Goal: Transaction & Acquisition: Subscribe to service/newsletter

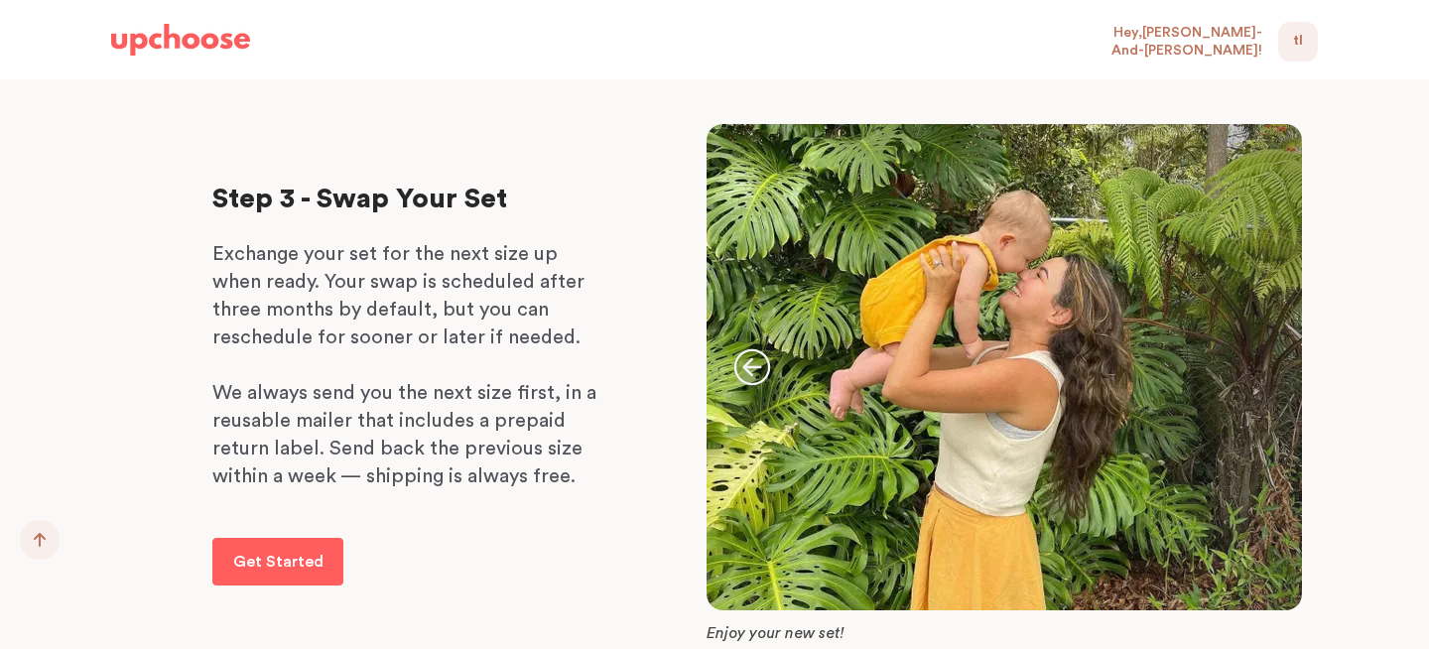
click at [1298, 39] on span "TL" at bounding box center [1298, 42] width 10 height 24
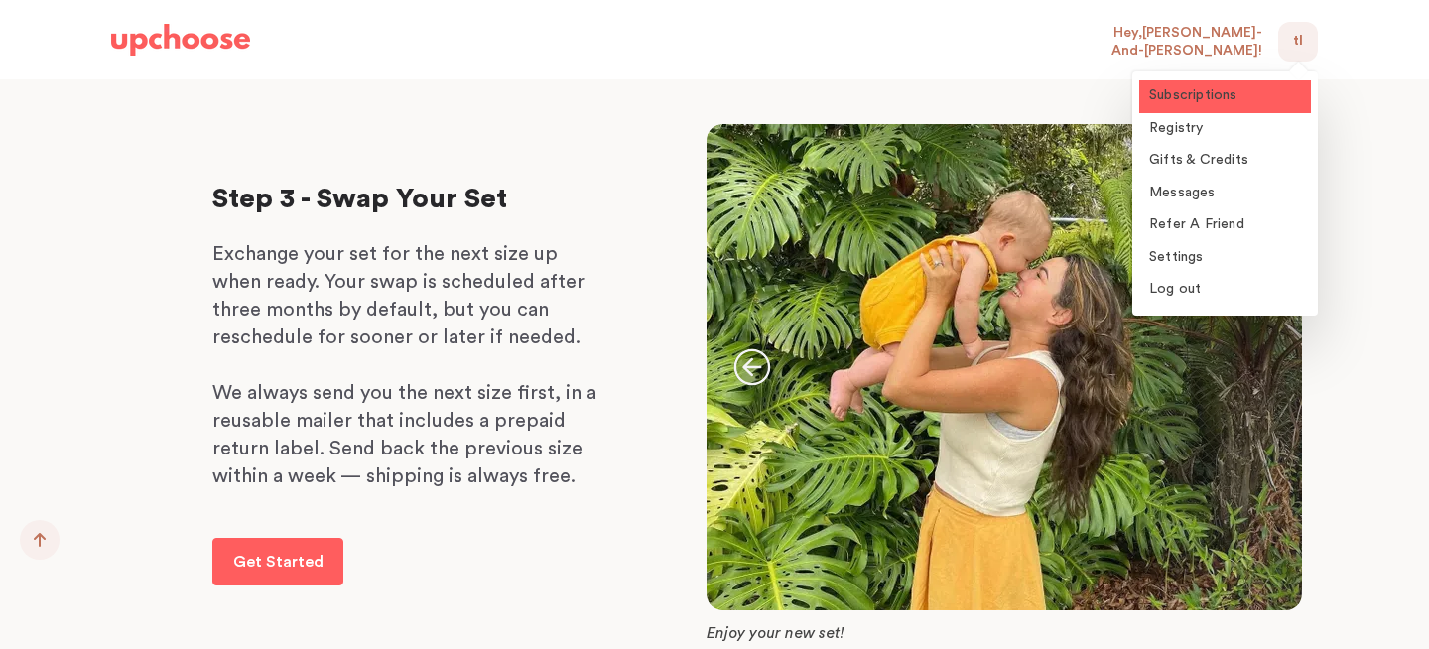
click at [1223, 101] on span "Subscriptions" at bounding box center [1193, 95] width 88 height 14
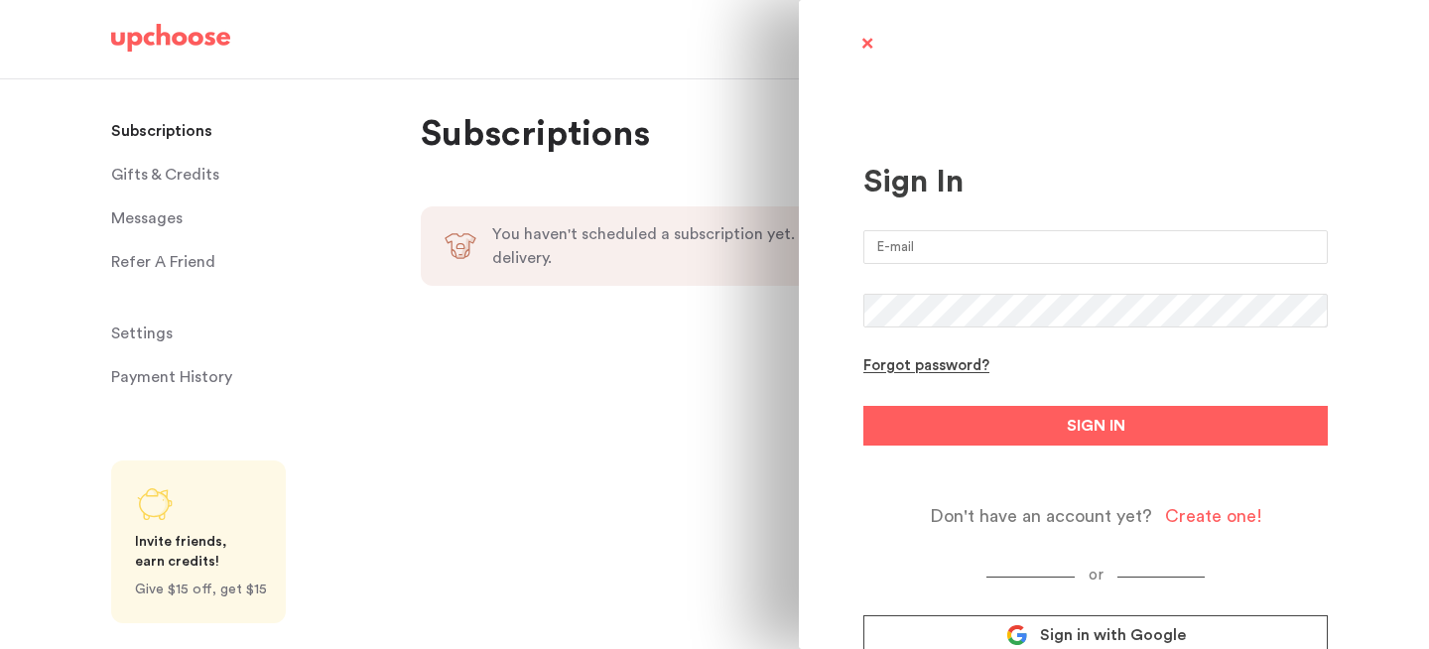
click at [890, 252] on input "email" at bounding box center [1095, 247] width 464 height 34
type input "tolazandtohold@gmail.com"
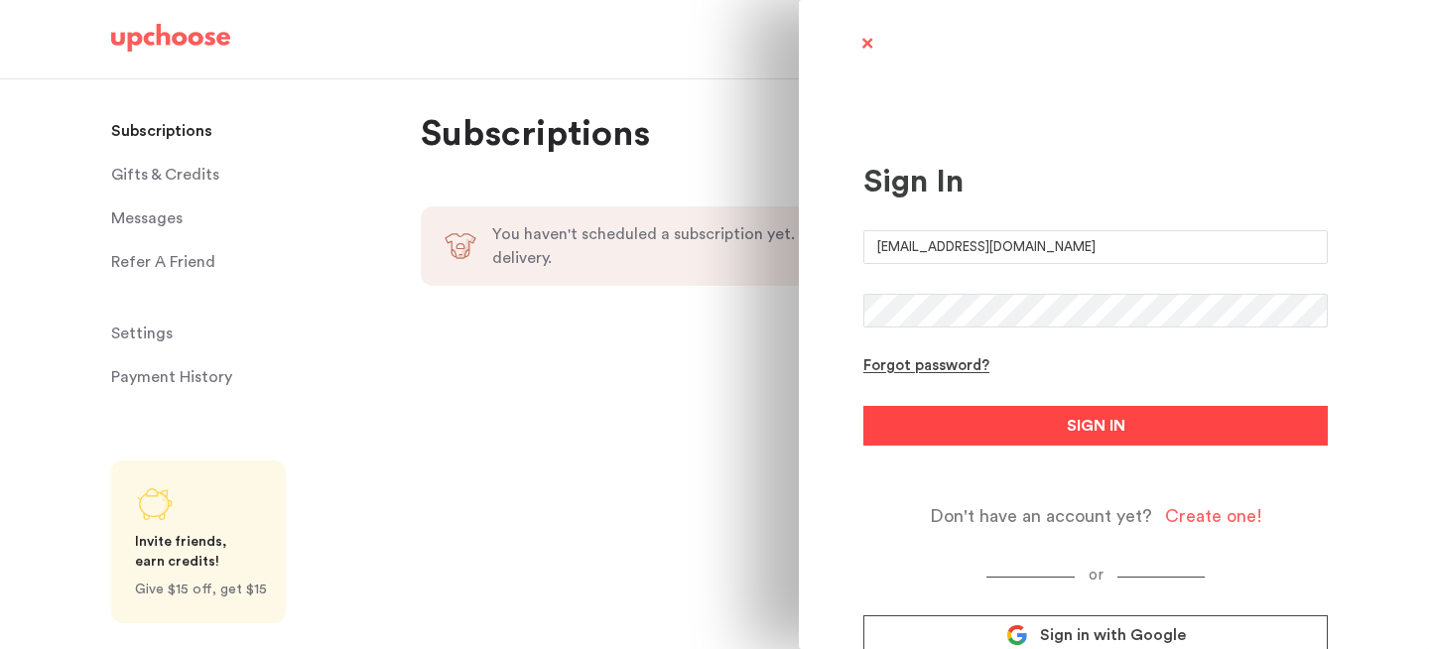
click at [1092, 427] on span "SIGN IN" at bounding box center [1095, 426] width 59 height 24
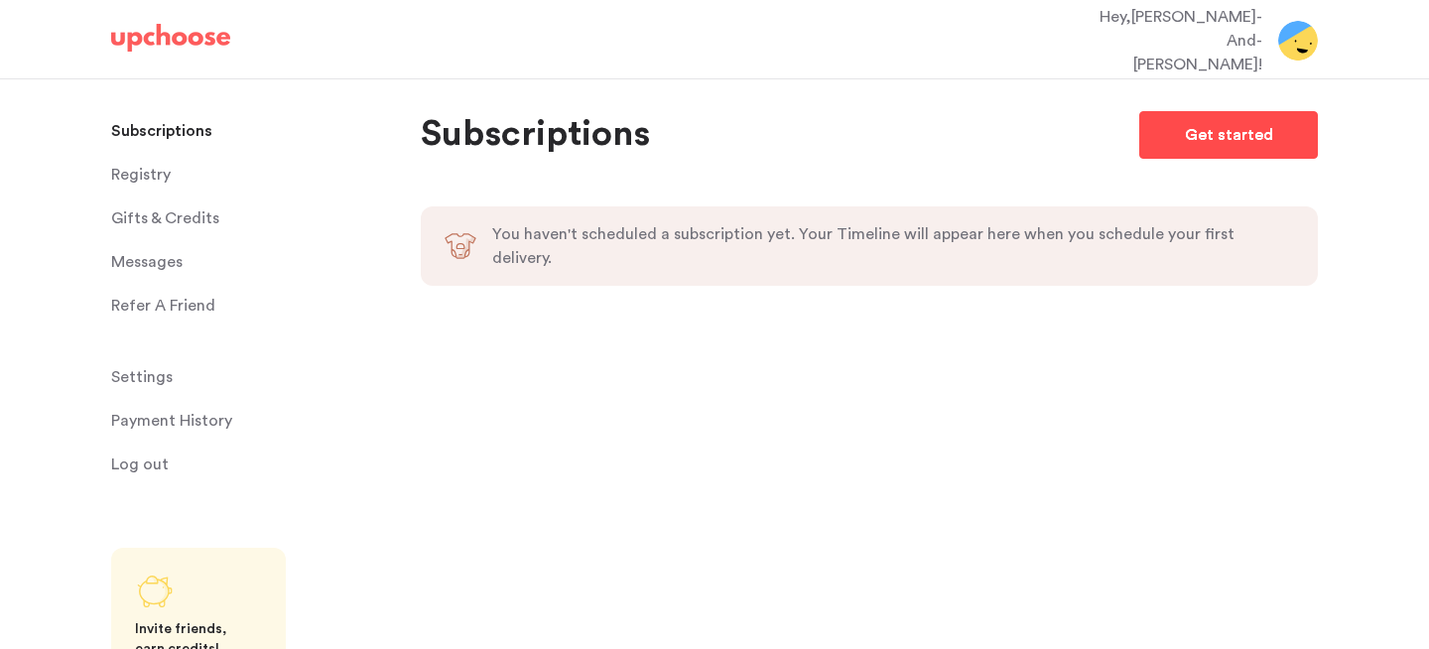
click at [1211, 132] on p "Get started" at bounding box center [1228, 135] width 88 height 24
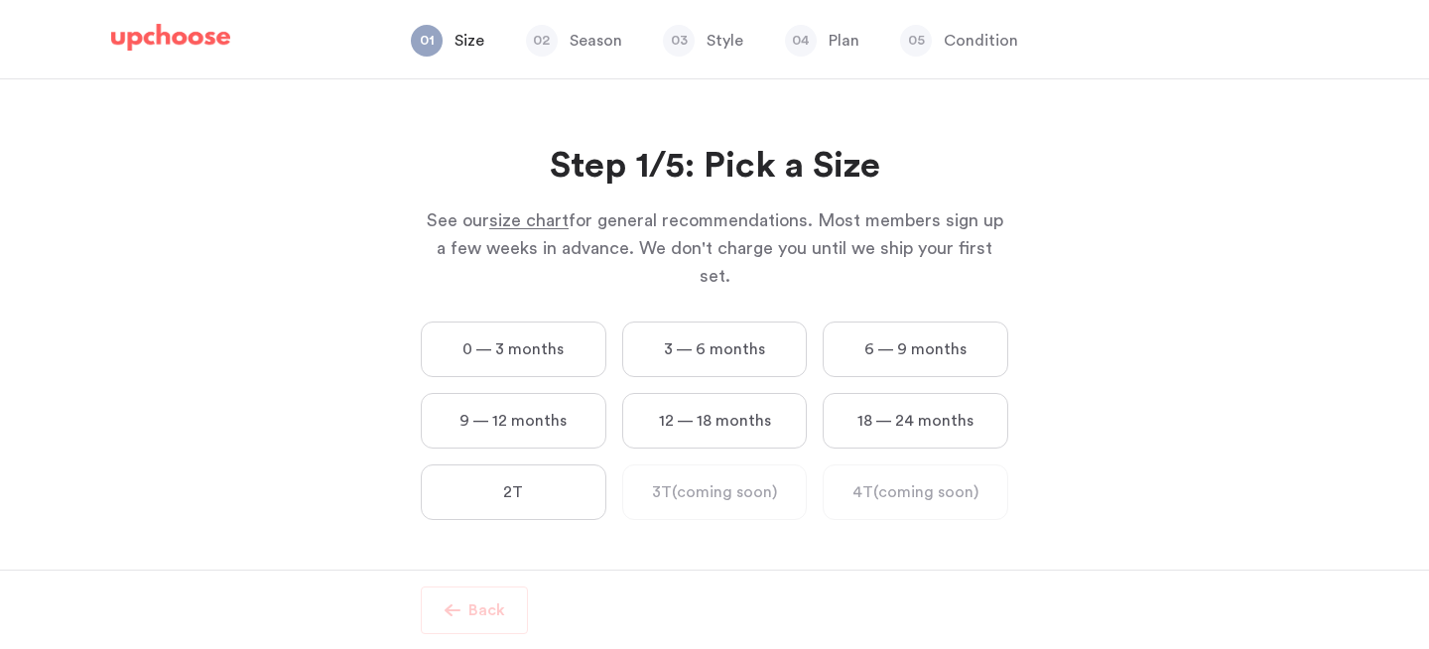
click at [548, 321] on label "0 — 3 months" at bounding box center [514, 349] width 186 height 56
click at [0, 0] on months "0 — 3 months" at bounding box center [0, 0] width 0 height 0
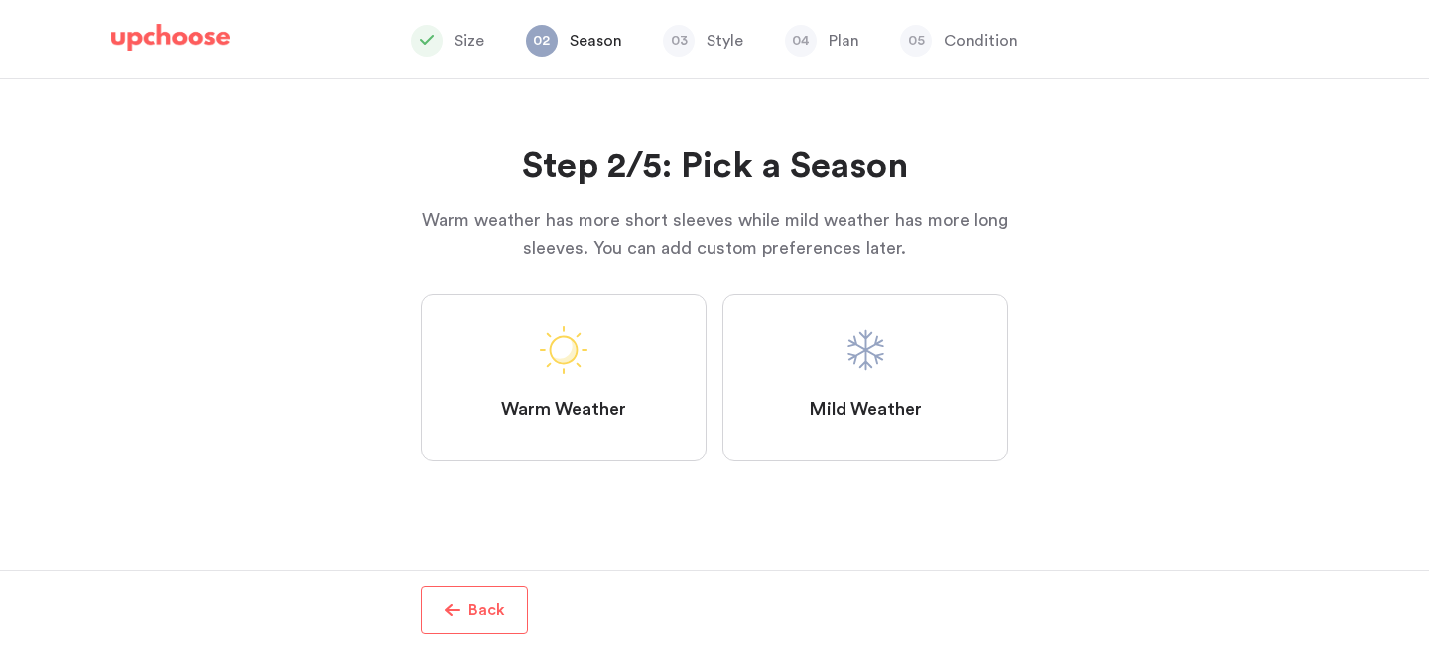
click at [828, 360] on label "Mild Weather" at bounding box center [865, 378] width 286 height 168
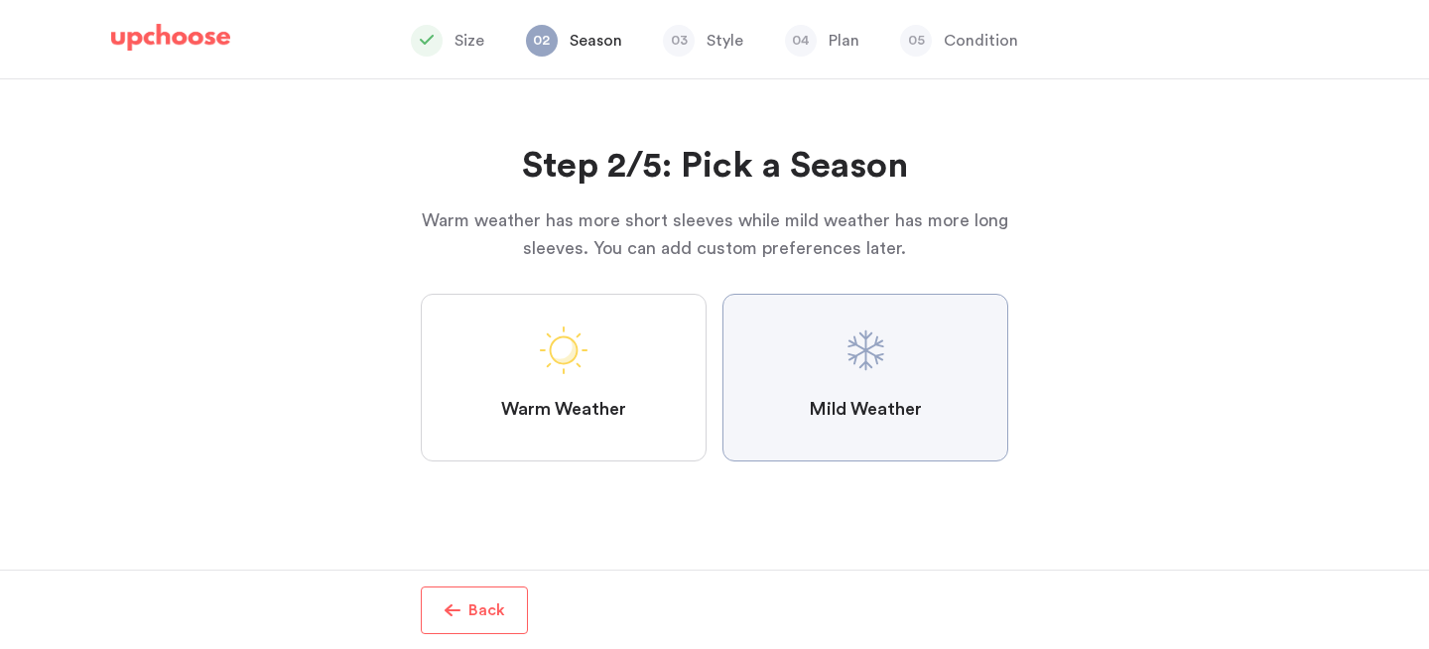
click at [0, 0] on Weather "Mild Weather" at bounding box center [0, 0] width 0 height 0
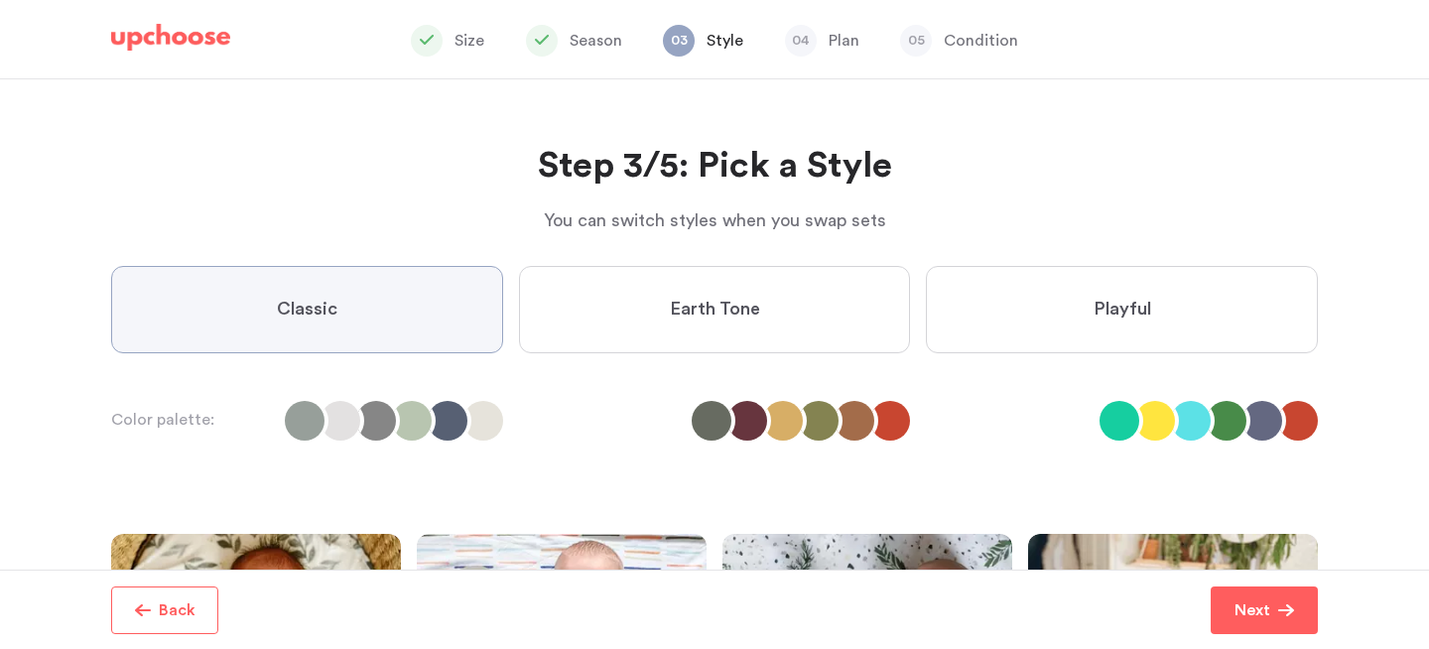
click at [1118, 325] on label "Playful" at bounding box center [1122, 309] width 392 height 87
click at [0, 0] on input "Playful" at bounding box center [0, 0] width 0 height 0
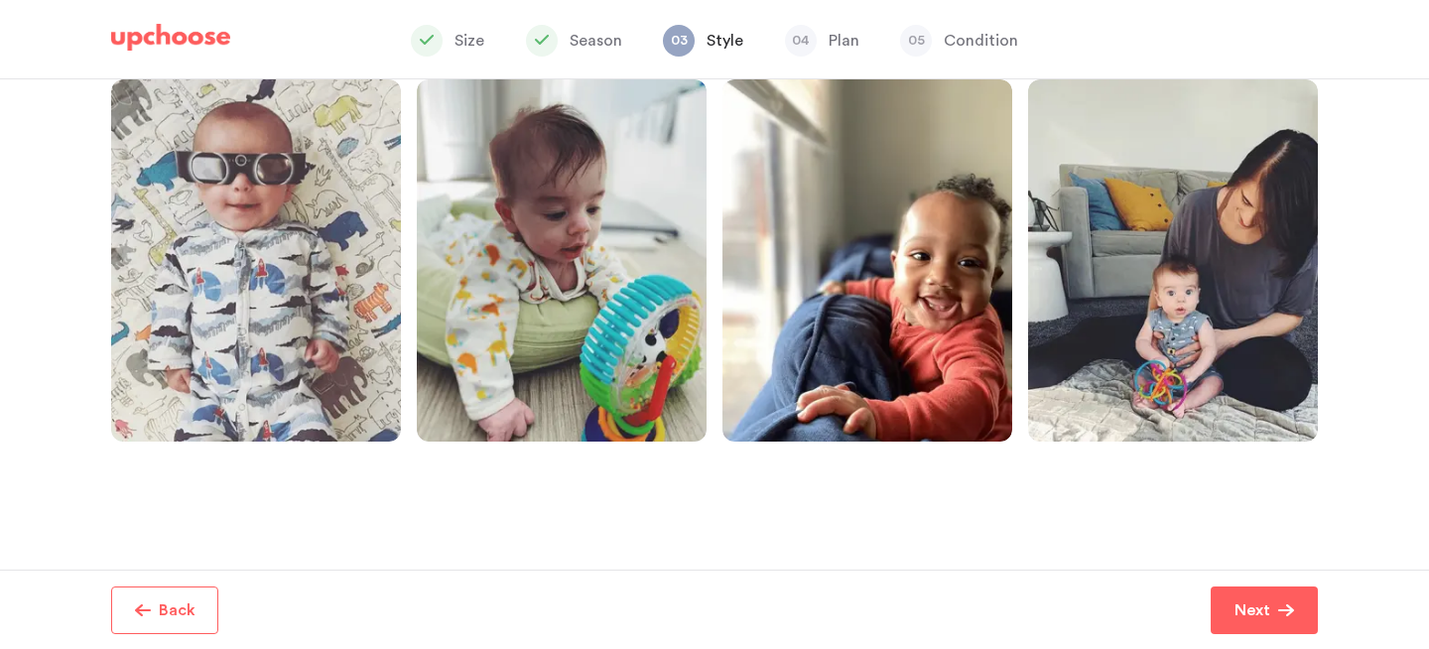
scroll to position [497, 0]
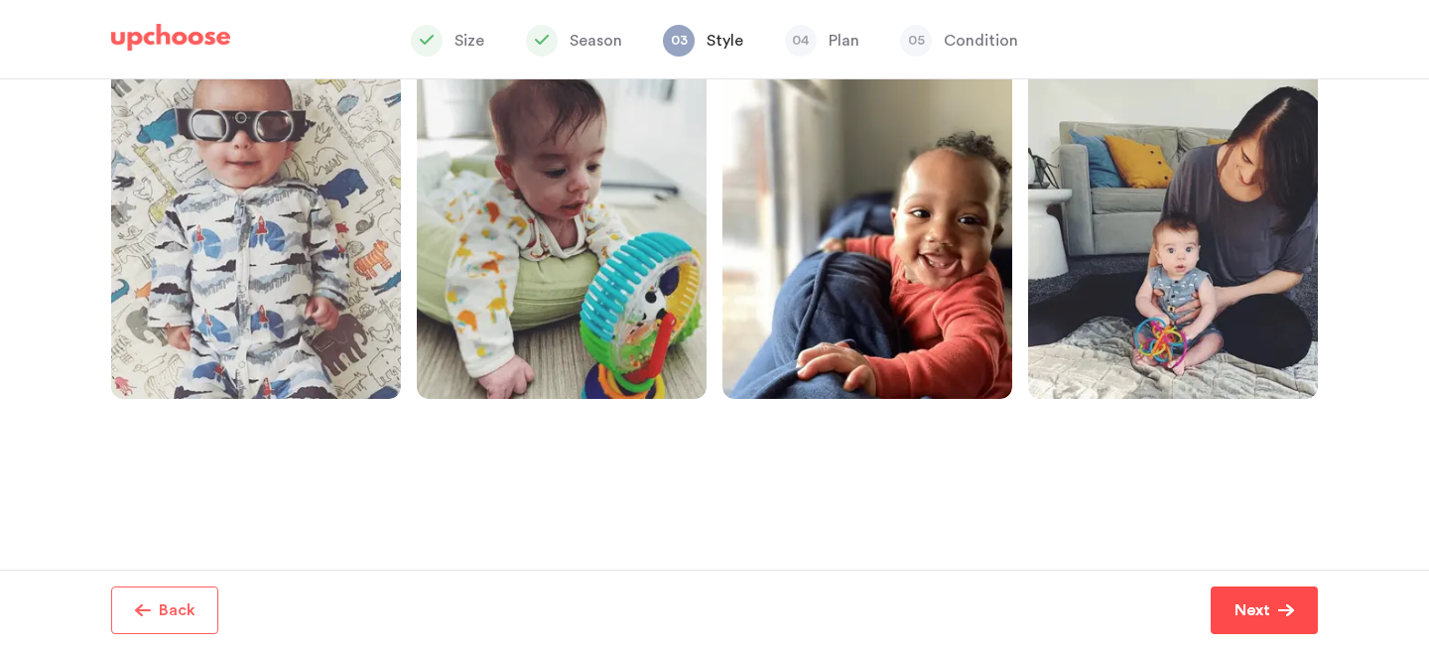
click at [1264, 616] on p "Next" at bounding box center [1252, 610] width 36 height 24
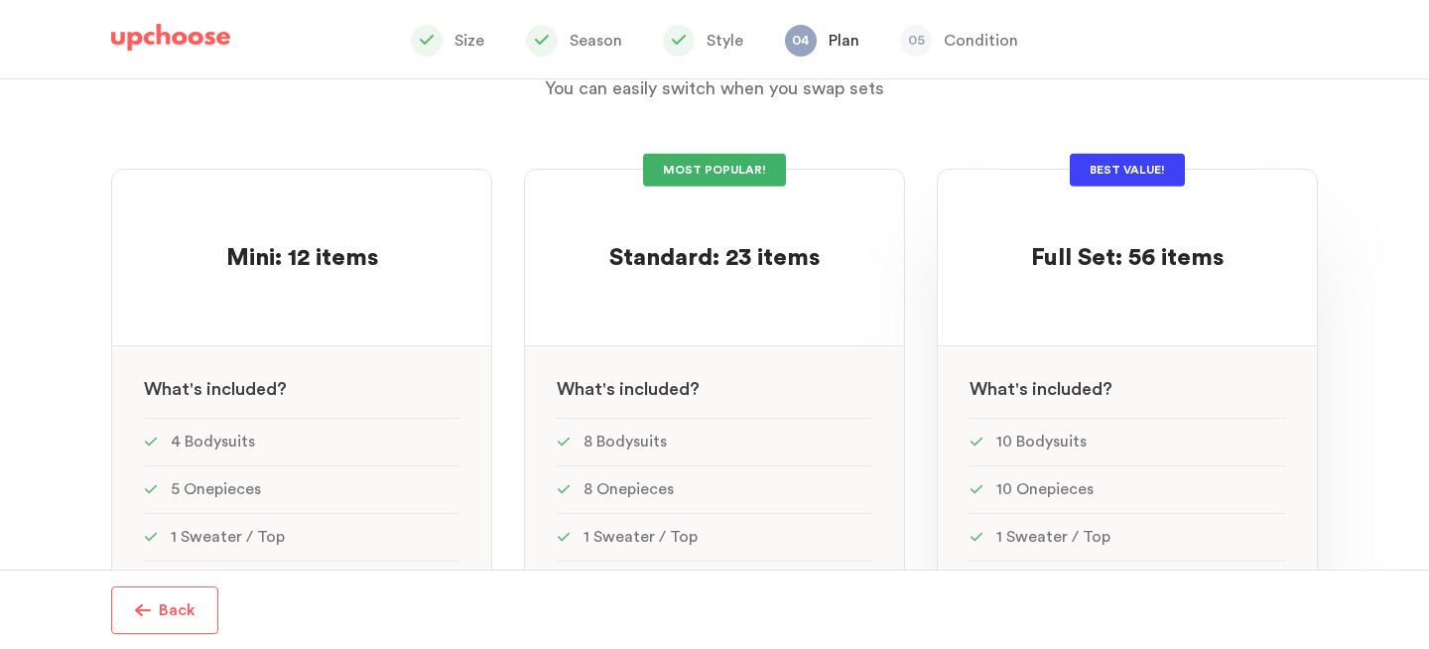
scroll to position [100, 0]
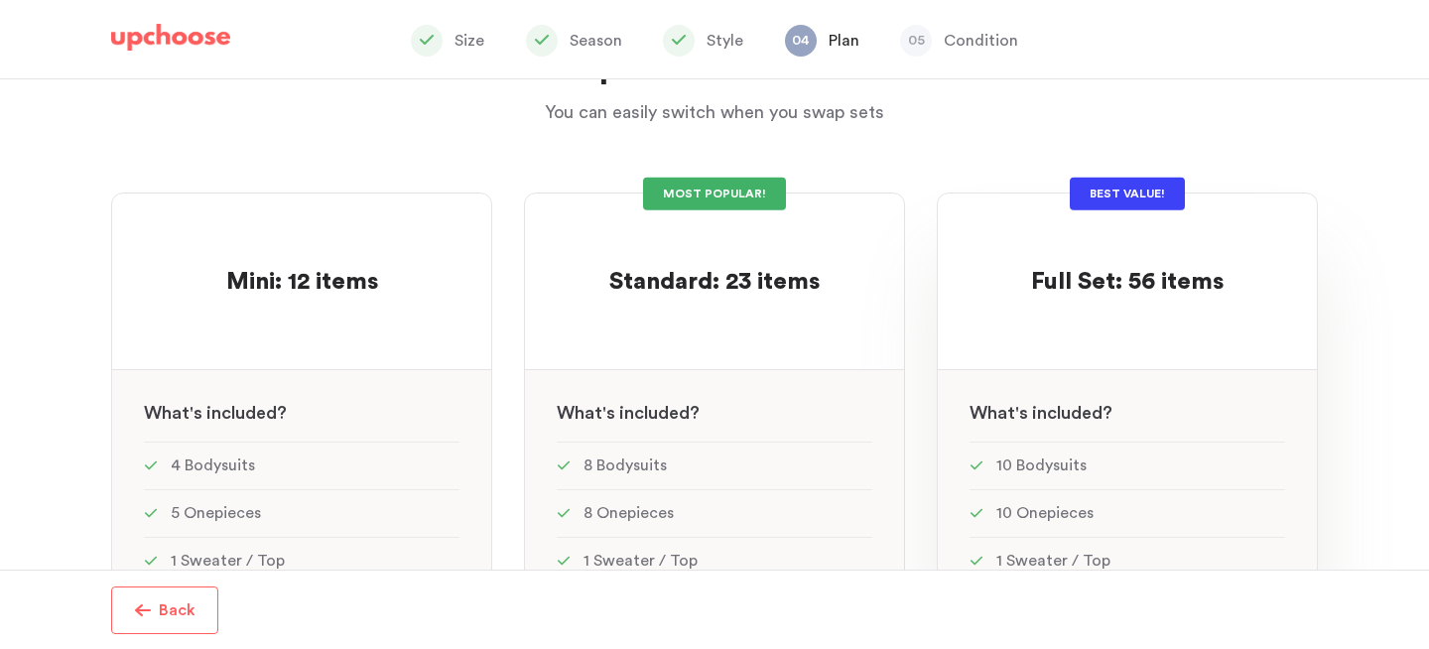
click at [1124, 289] on span "Full Set: 56 items" at bounding box center [1127, 282] width 192 height 24
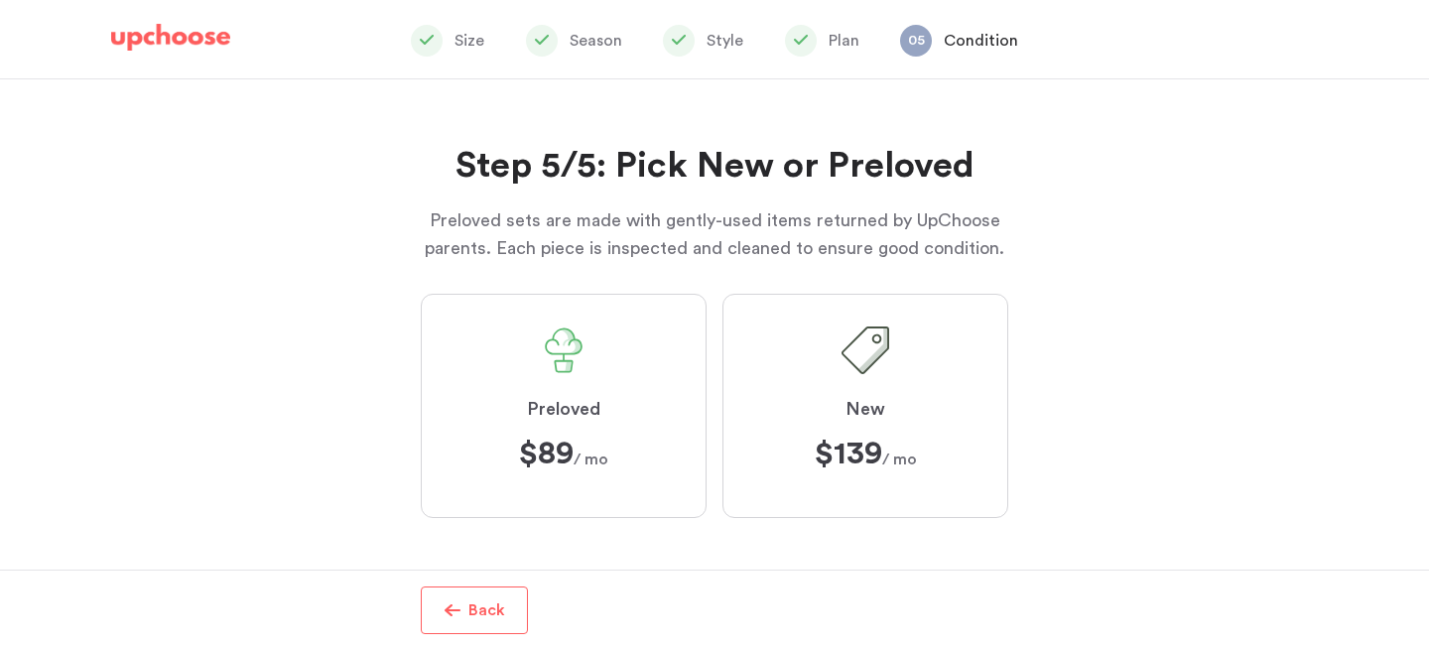
scroll to position [8, 0]
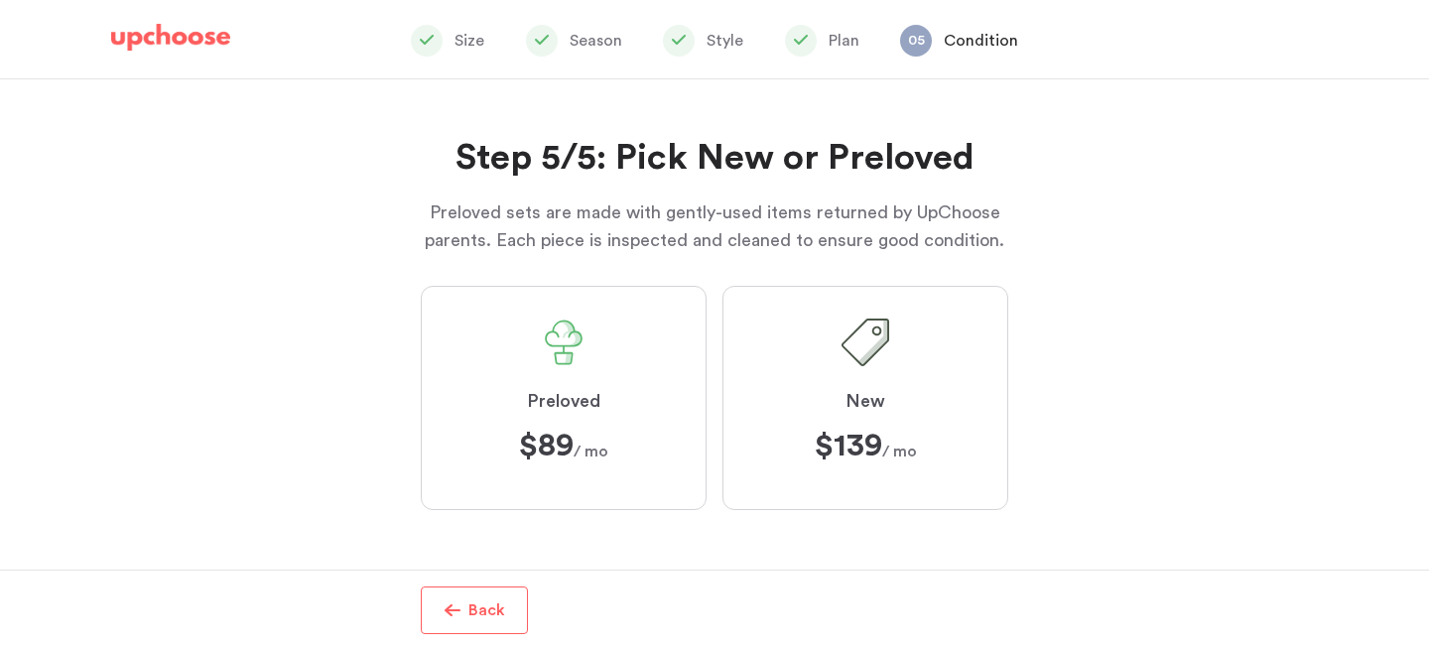
click at [552, 352] on span at bounding box center [564, 342] width 48 height 48
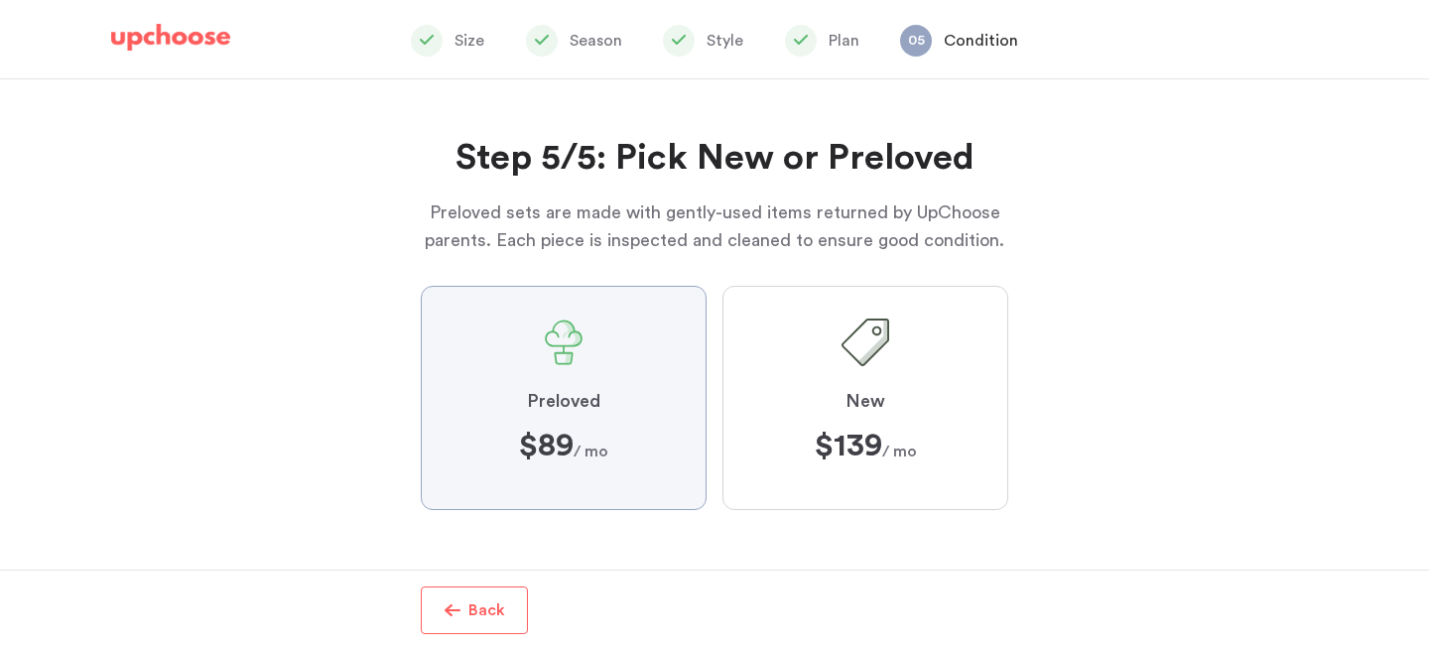
click at [0, 0] on input "Preloved $89 $89 / mo" at bounding box center [0, 0] width 0 height 0
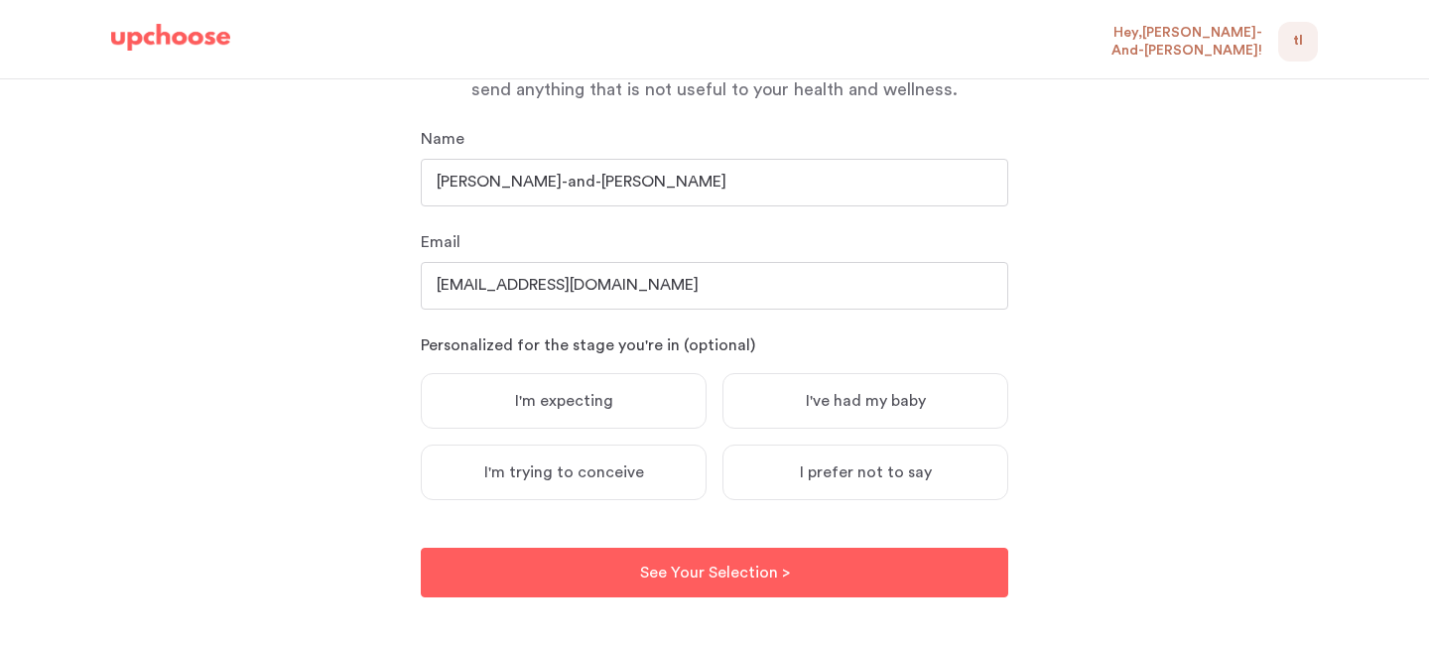
scroll to position [266, 0]
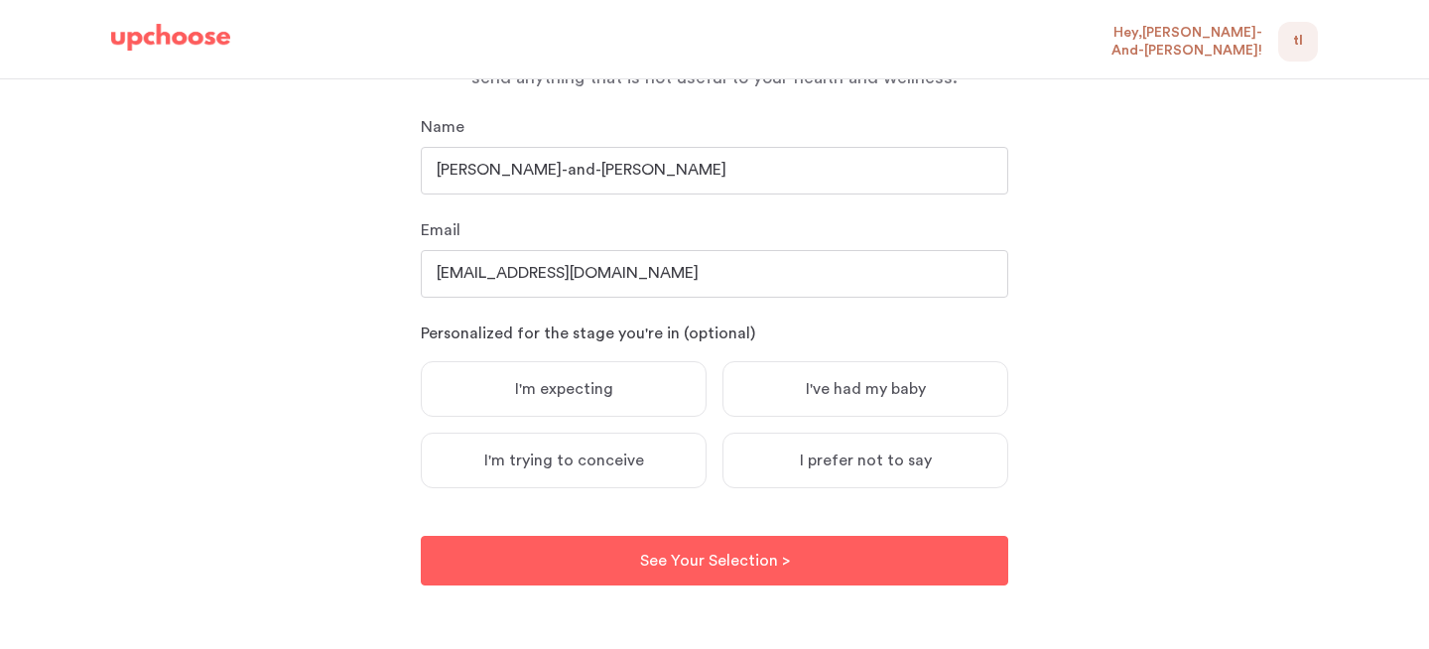
click at [560, 388] on span "I'm expecting" at bounding box center [564, 389] width 98 height 20
click at [0, 0] on input "I'm expecting" at bounding box center [0, 0] width 0 height 0
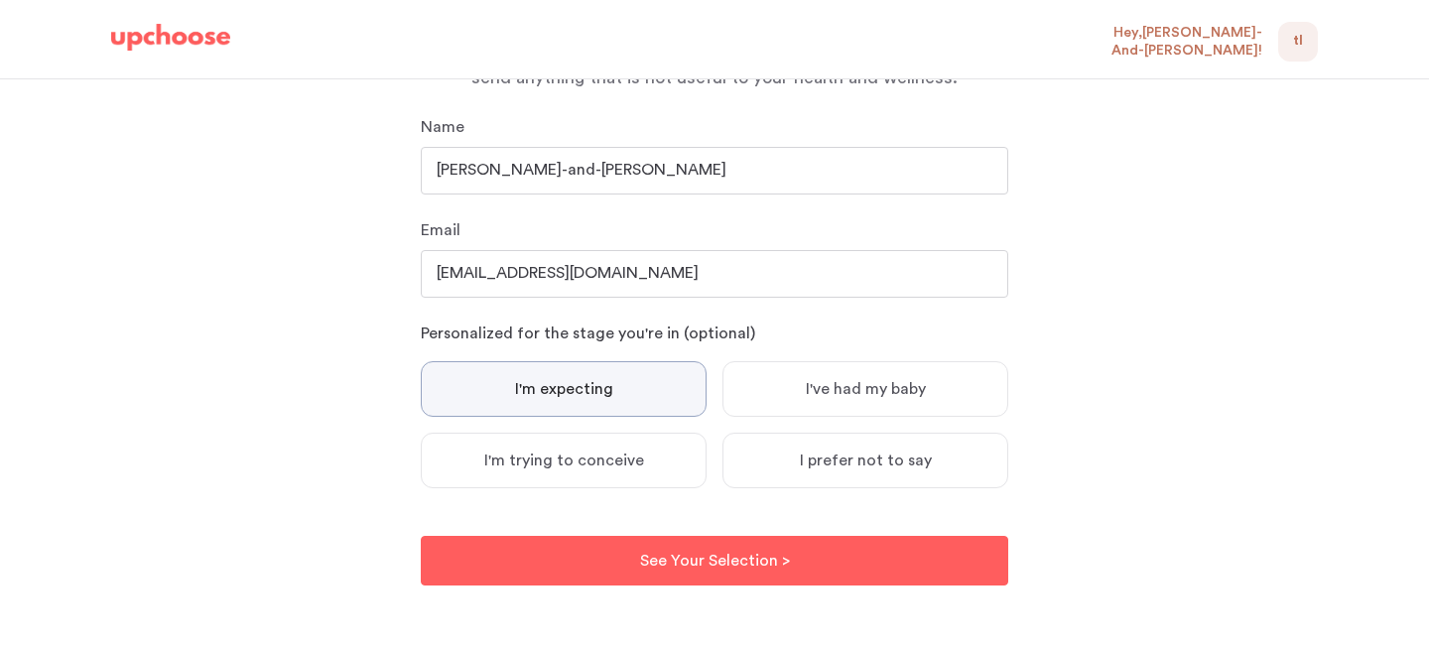
click at [794, 460] on label "I prefer not to say" at bounding box center [865, 461] width 286 height 56
click at [0, 0] on input "I prefer not to say" at bounding box center [0, 0] width 0 height 0
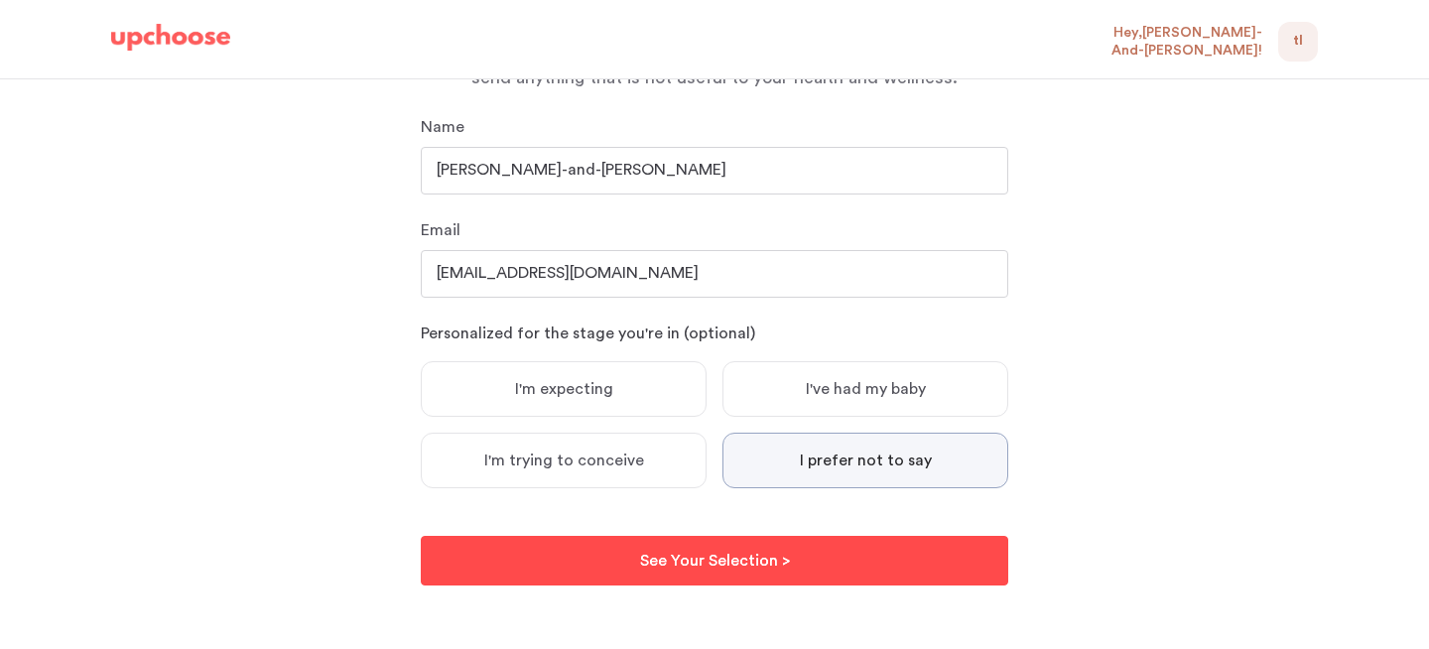
click at [719, 560] on p "See Your Selection >" at bounding box center [715, 561] width 150 height 24
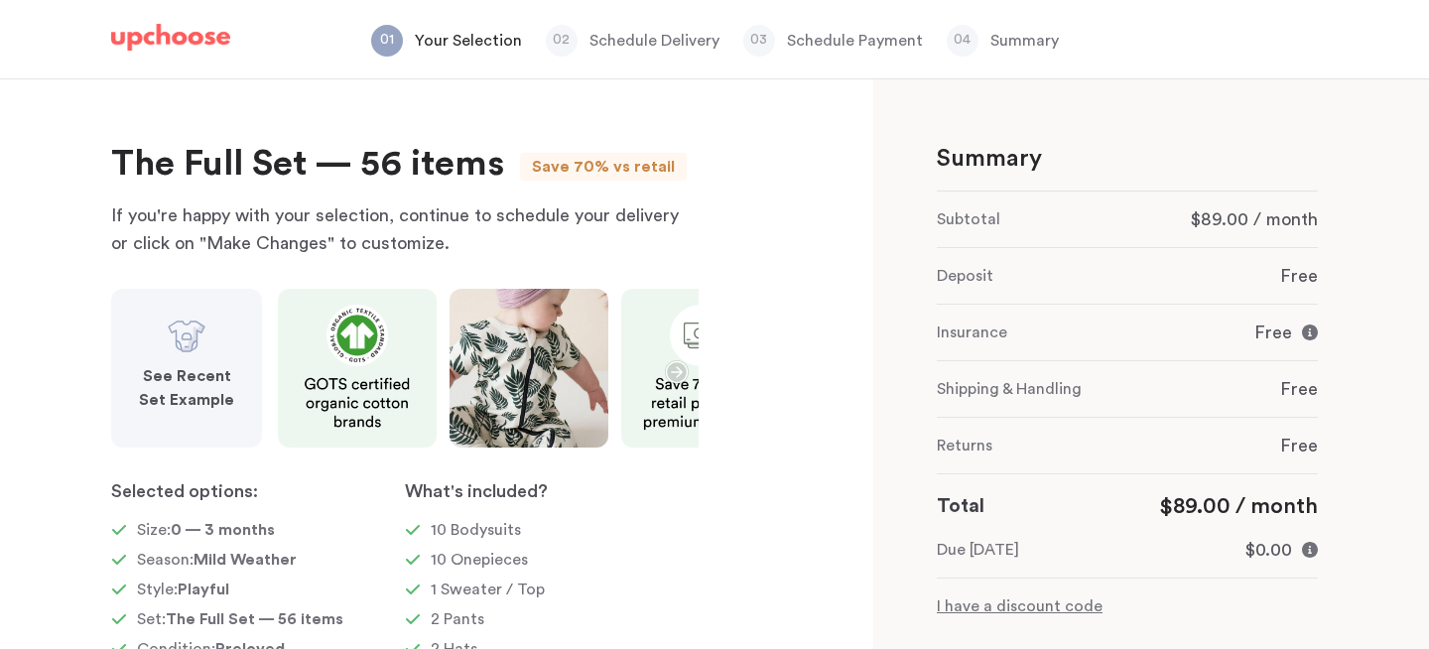
click at [1004, 609] on p "I have a discount code" at bounding box center [1126, 606] width 381 height 24
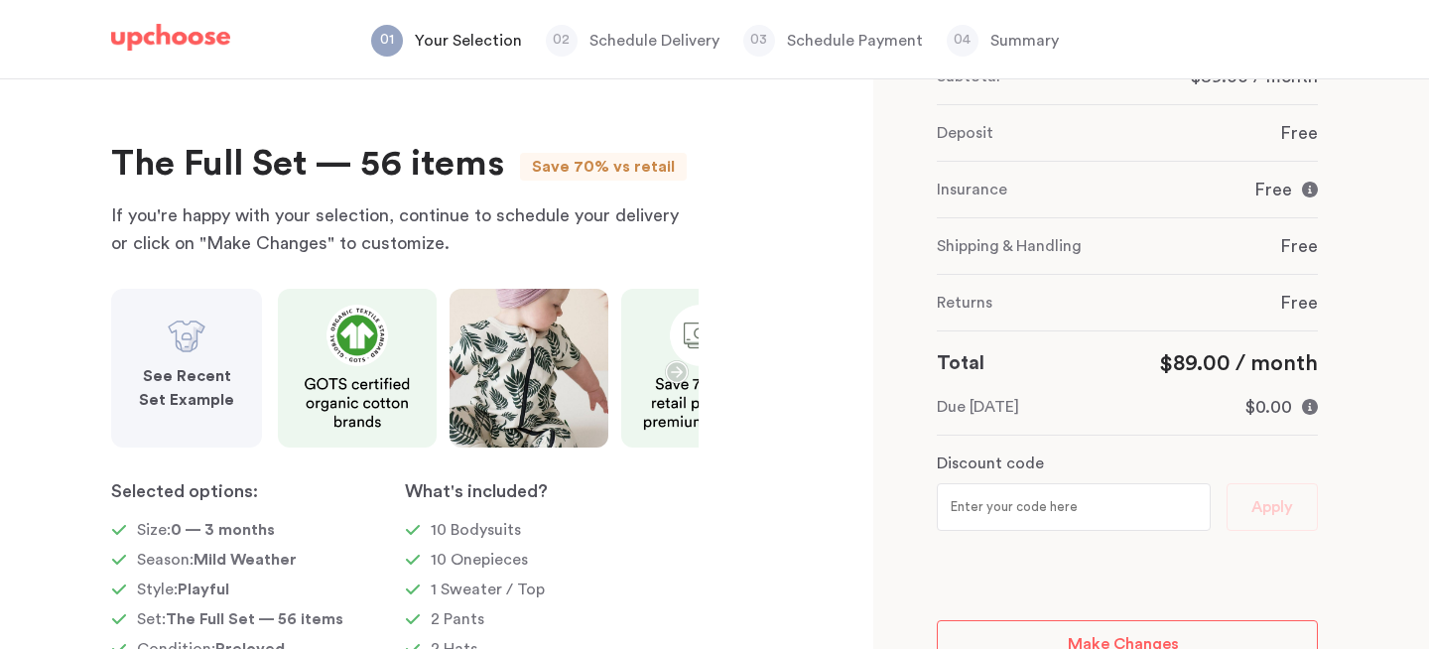
scroll to position [169, 0]
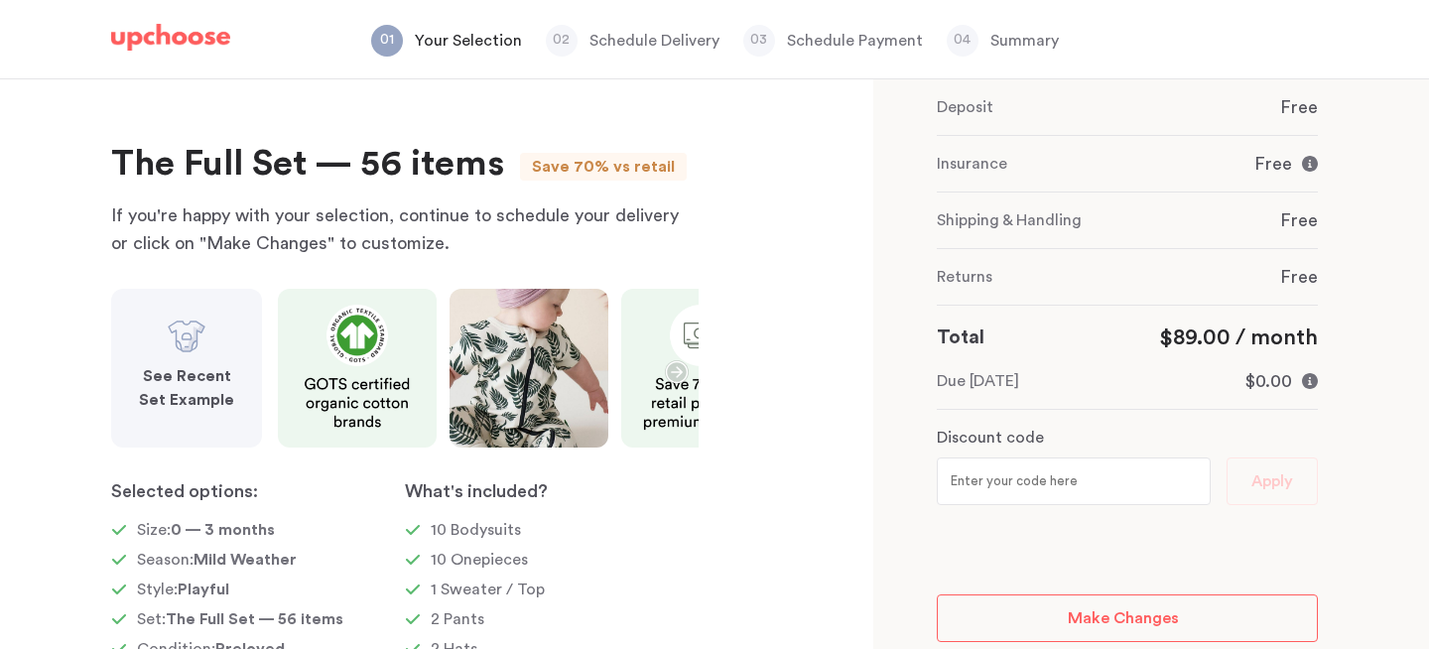
click at [992, 471] on input "text" at bounding box center [1073, 481] width 274 height 48
paste input "ORGANIMAMA"
type input "ORGANIMAMA"
click at [1307, 488] on button "Apply" at bounding box center [1271, 481] width 91 height 48
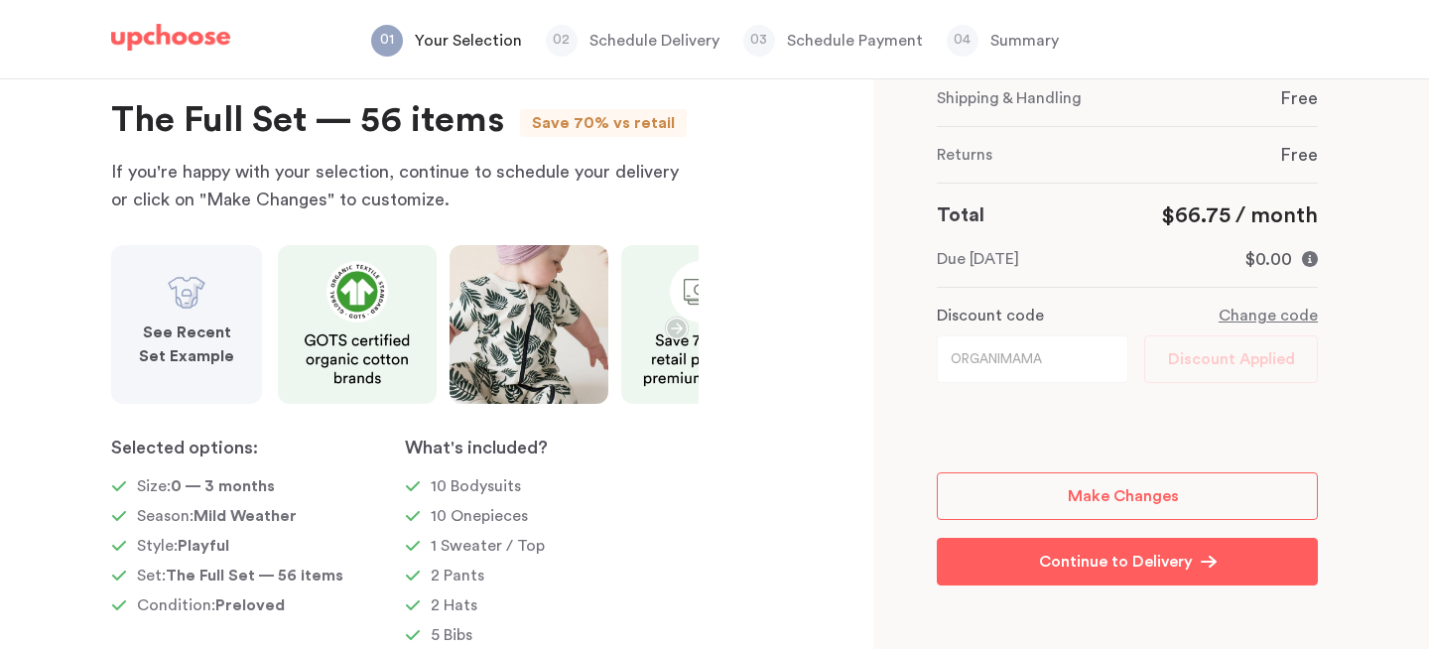
scroll to position [0, 0]
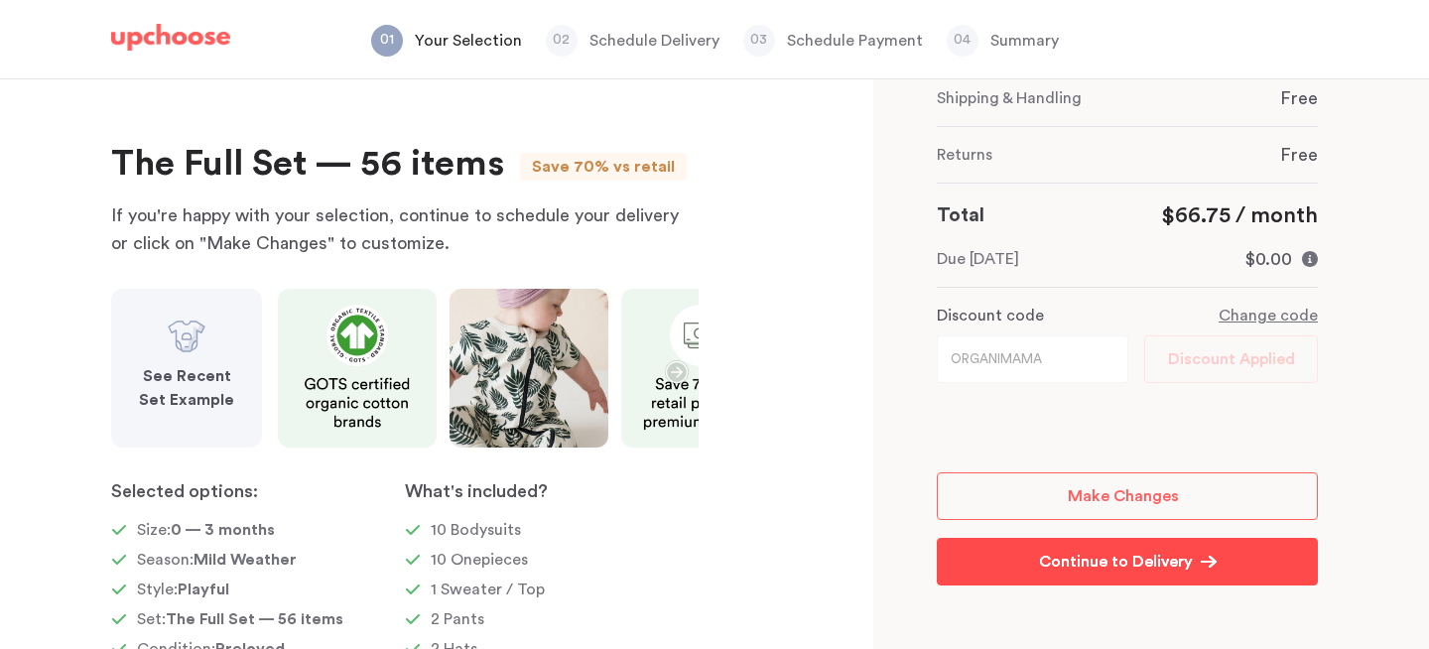
click at [1143, 567] on p "Continue to Delivery" at bounding box center [1116, 562] width 154 height 24
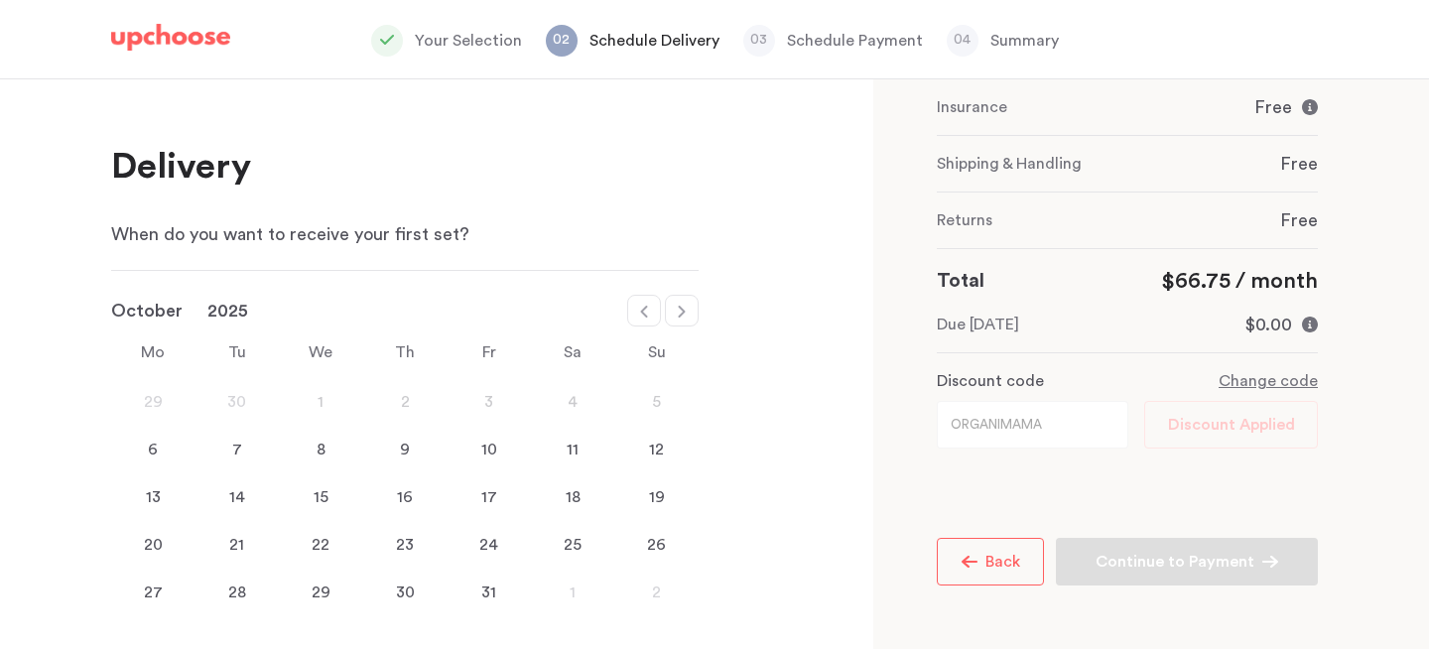
click at [682, 313] on icon at bounding box center [681, 312] width 7 height 12
select select "January"
select select "2026"
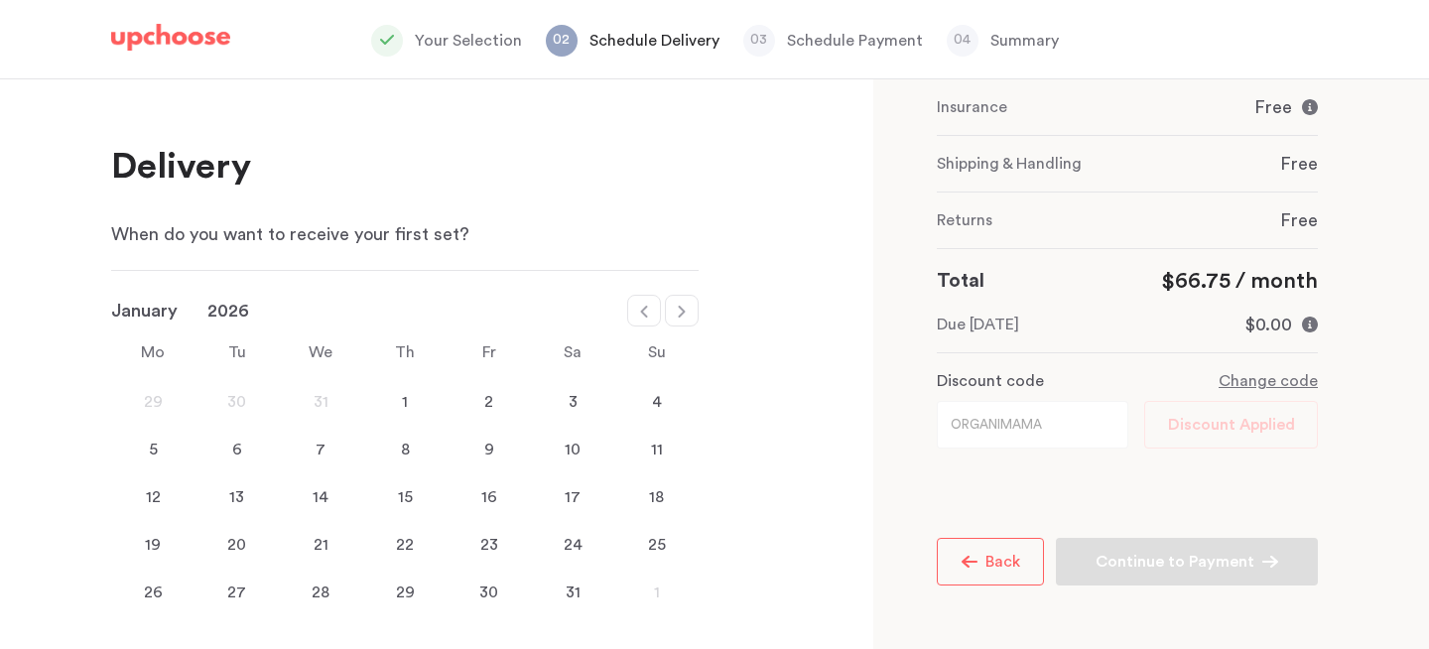
click at [682, 313] on icon at bounding box center [681, 312] width 7 height 12
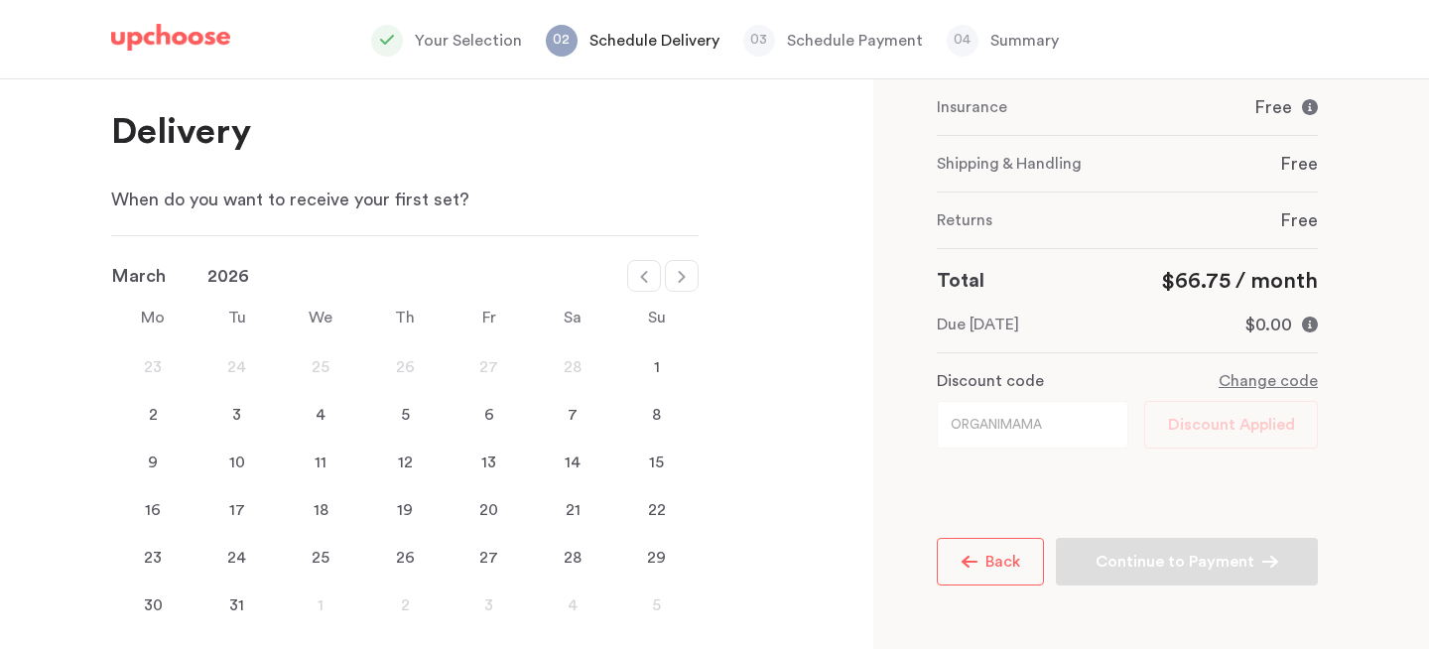
scroll to position [36, 0]
click at [640, 281] on icon at bounding box center [644, 276] width 16 height 16
select select "February"
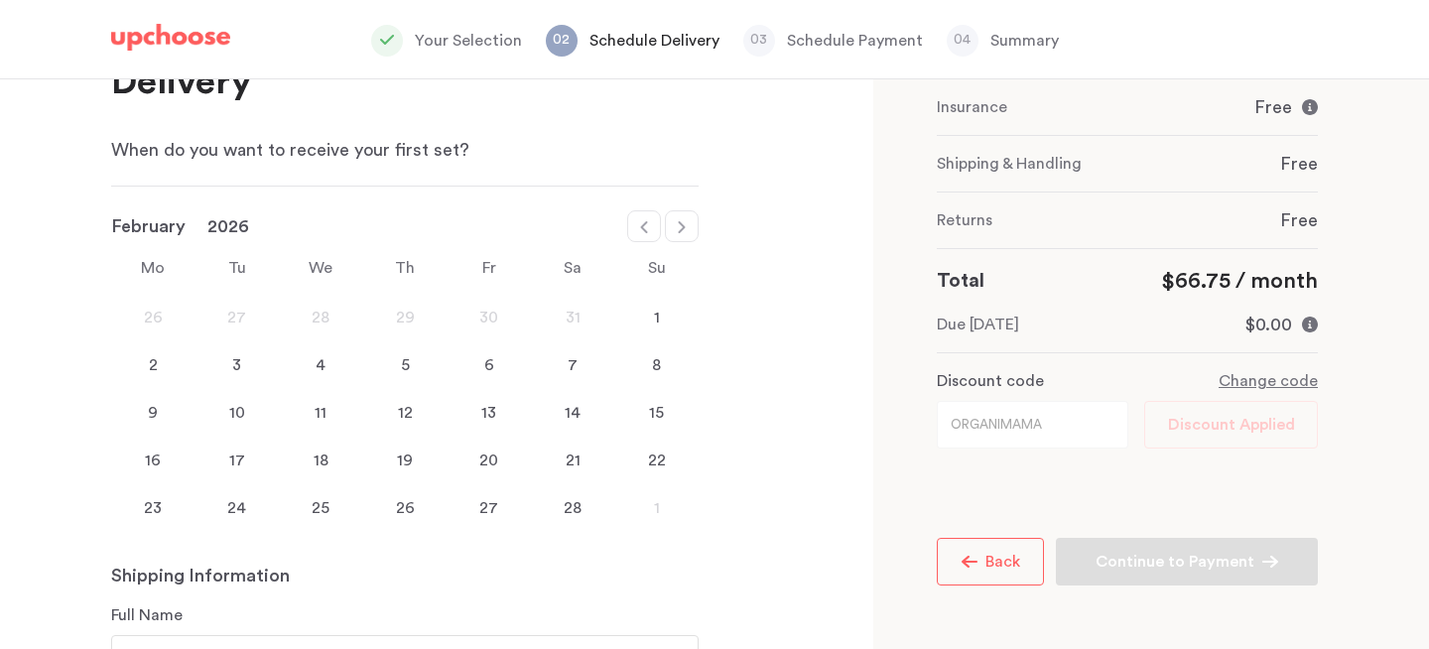
scroll to position [86, 0]
click at [241, 508] on div "24" at bounding box center [237, 506] width 84 height 24
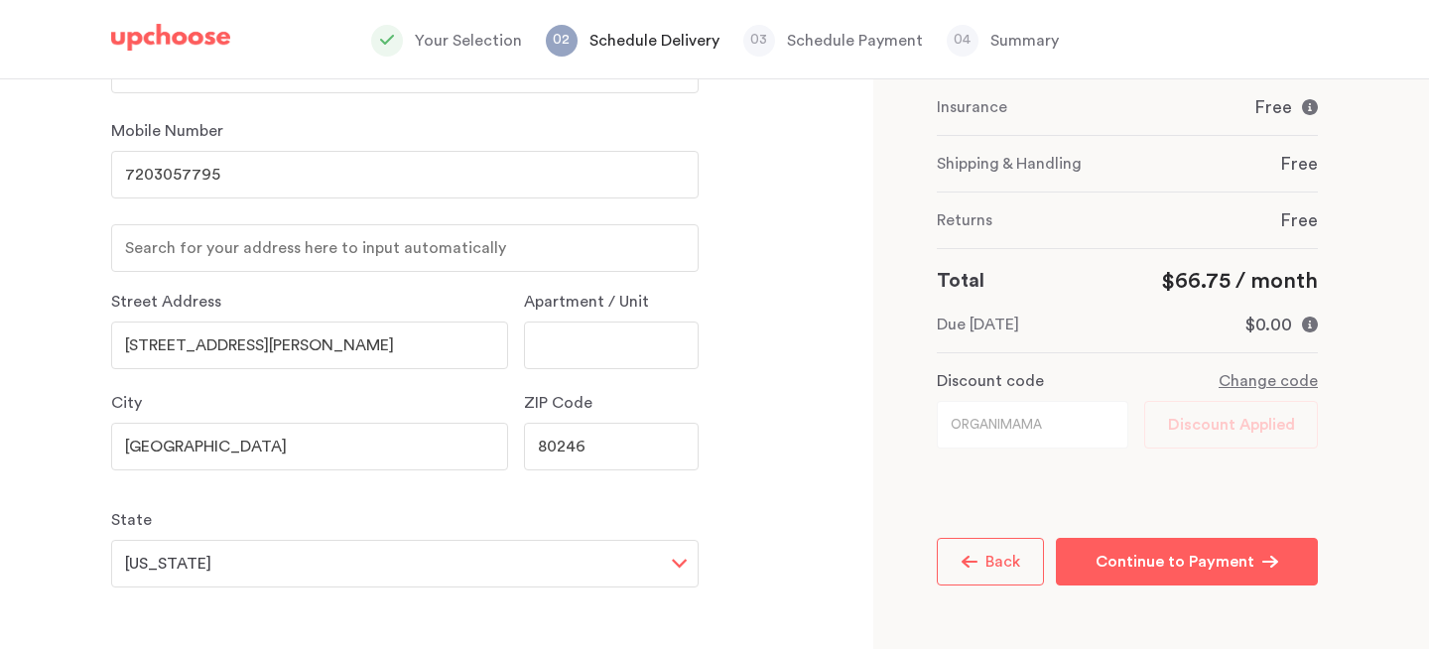
scroll to position [719, 0]
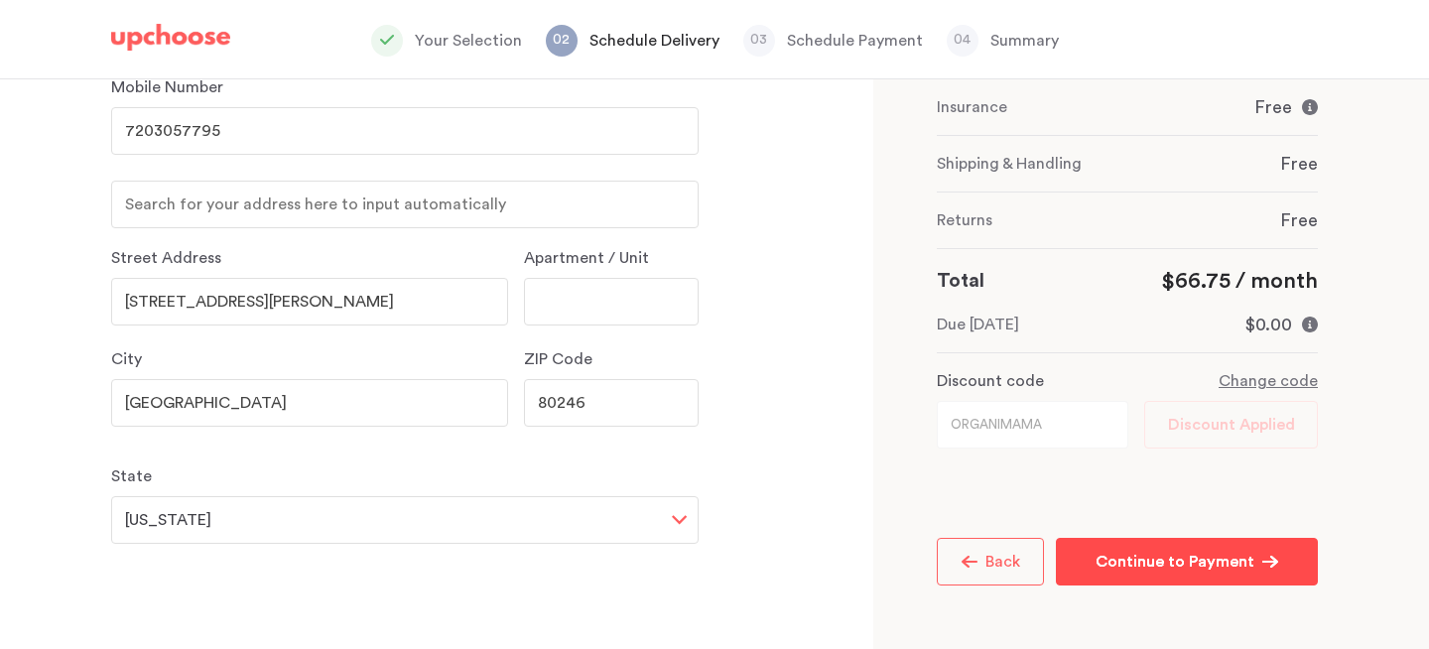
click at [1150, 560] on p "Continue to Payment" at bounding box center [1174, 562] width 159 height 24
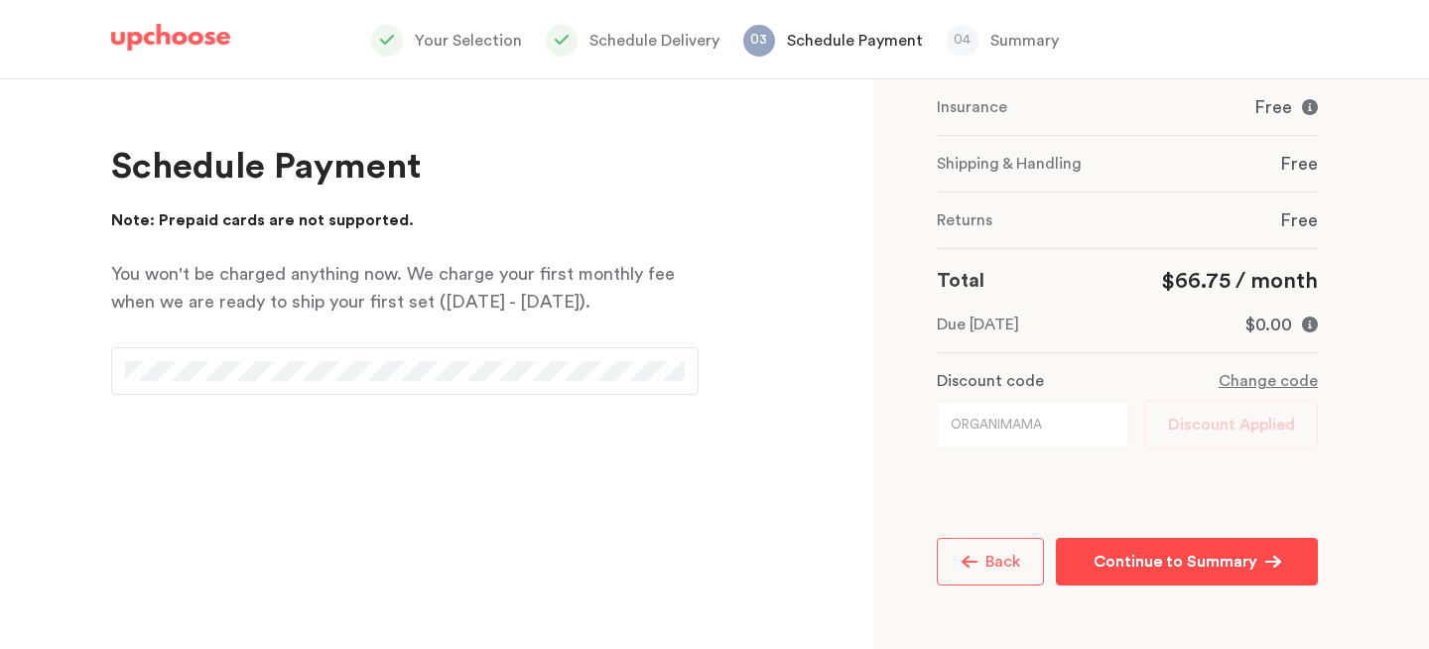
click at [1239, 559] on p "Continue to Summary" at bounding box center [1175, 562] width 164 height 24
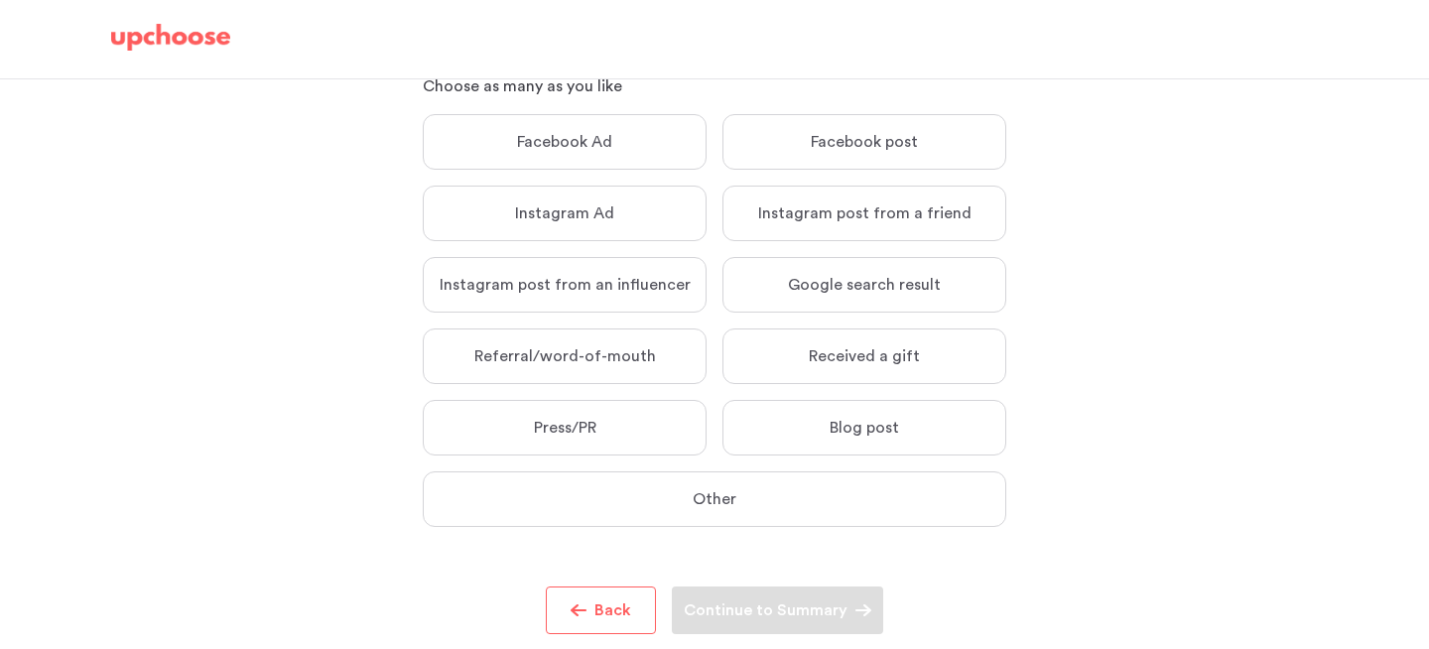
scroll to position [156, 0]
click at [586, 282] on p "Instagram post from an influencer" at bounding box center [564, 281] width 251 height 20
click at [0, 0] on input "Instagram post from an influencer Instagram post from an influencer" at bounding box center [0, 0] width 0 height 0
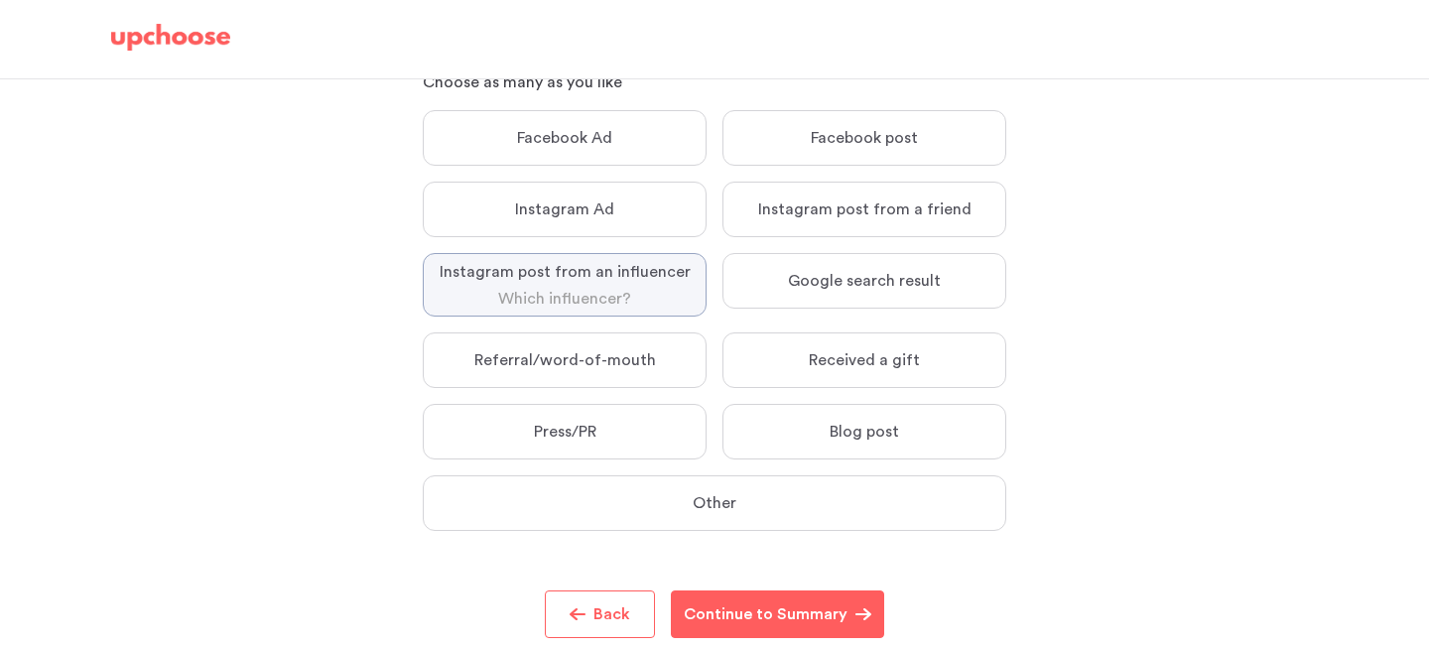
paste textarea "ORGANIMAMA"
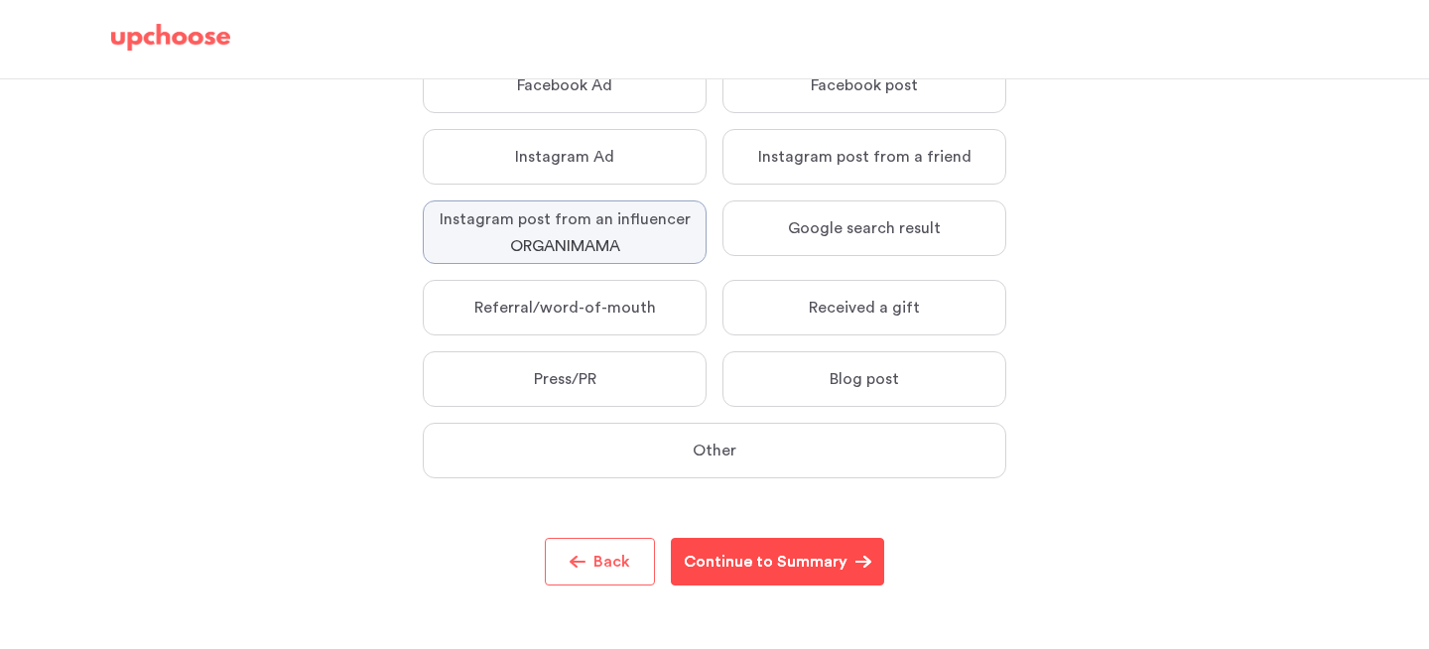
type textarea "ORGANIMAMA"
click at [792, 564] on p "Continue to Summary" at bounding box center [766, 562] width 164 height 24
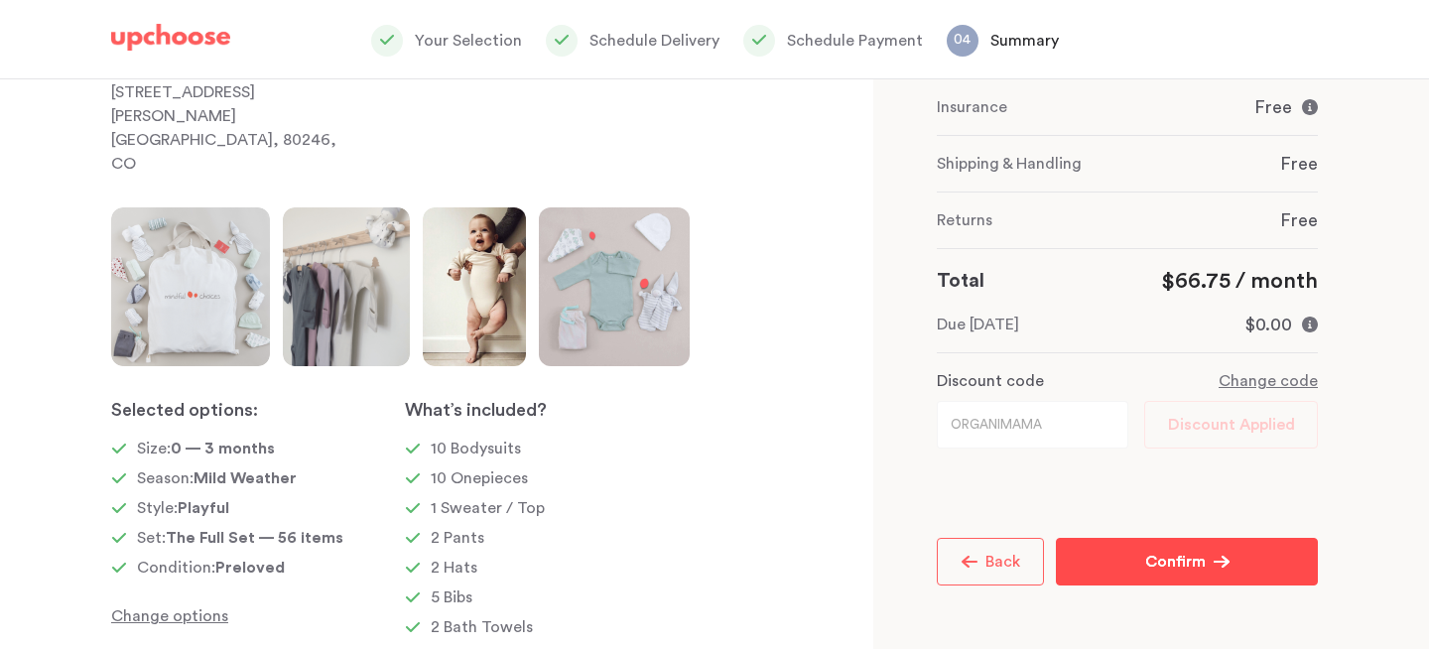
scroll to position [396, 0]
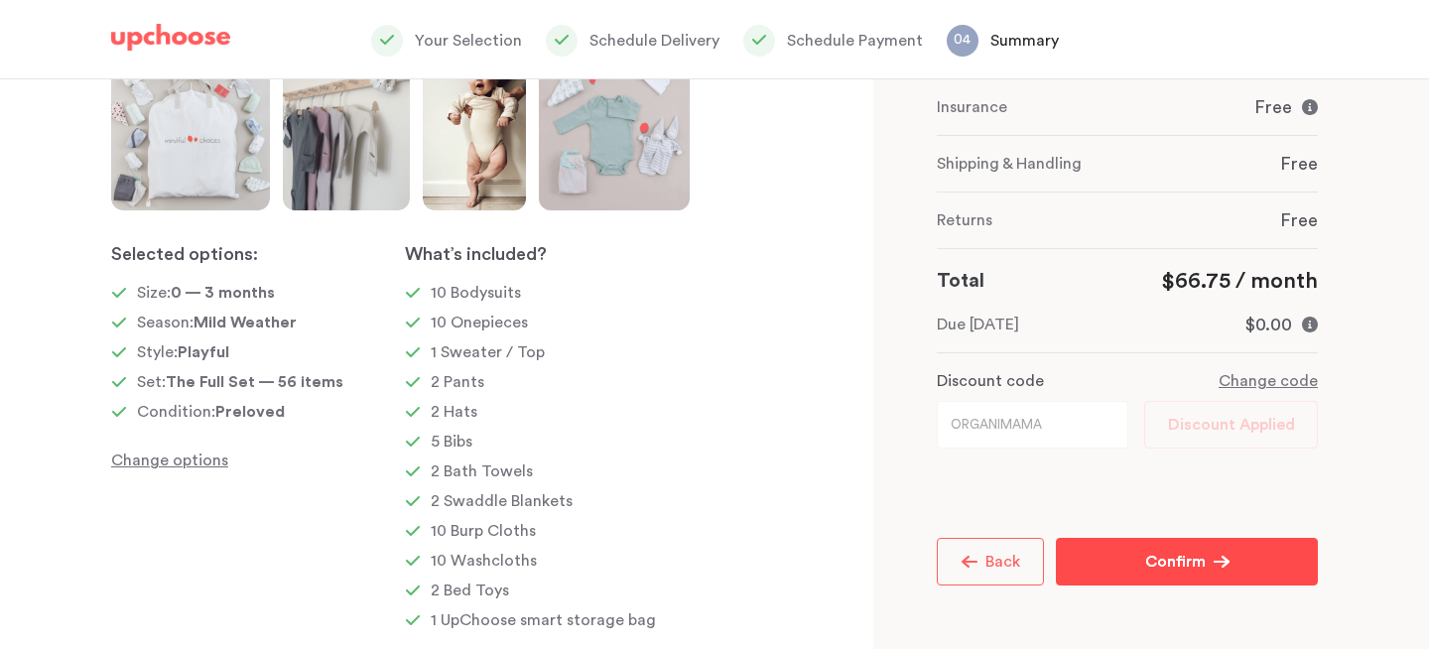
click at [1155, 559] on p "Confirm" at bounding box center [1175, 562] width 61 height 24
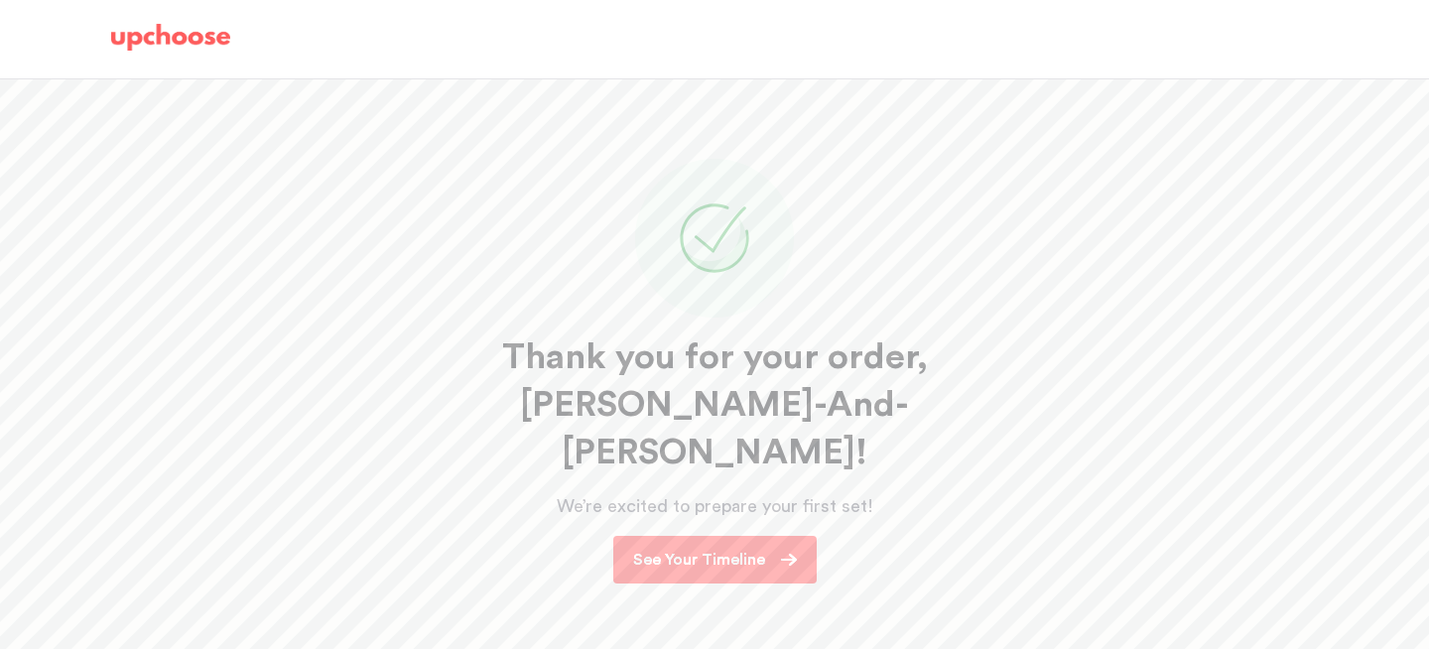
click at [726, 548] on p "See Your Timeline" at bounding box center [699, 560] width 132 height 24
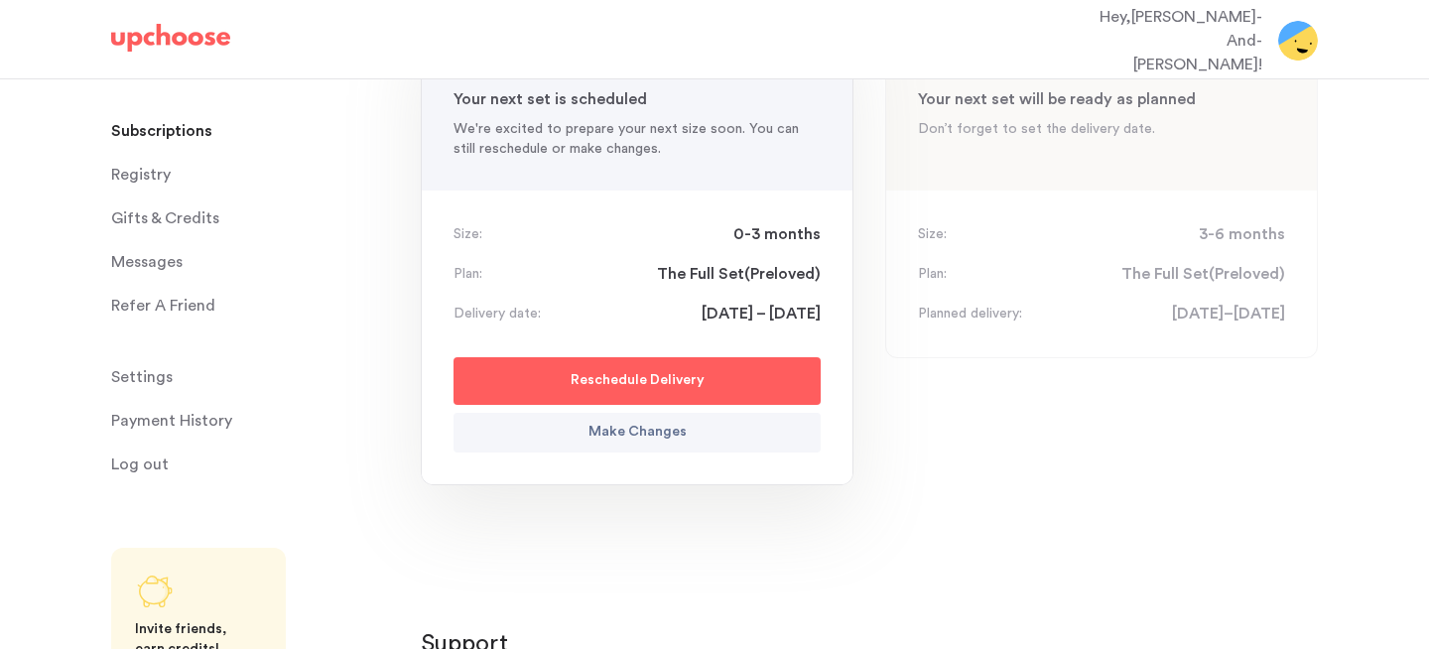
scroll to position [346, 0]
click at [672, 423] on p "Make Changes" at bounding box center [637, 435] width 98 height 24
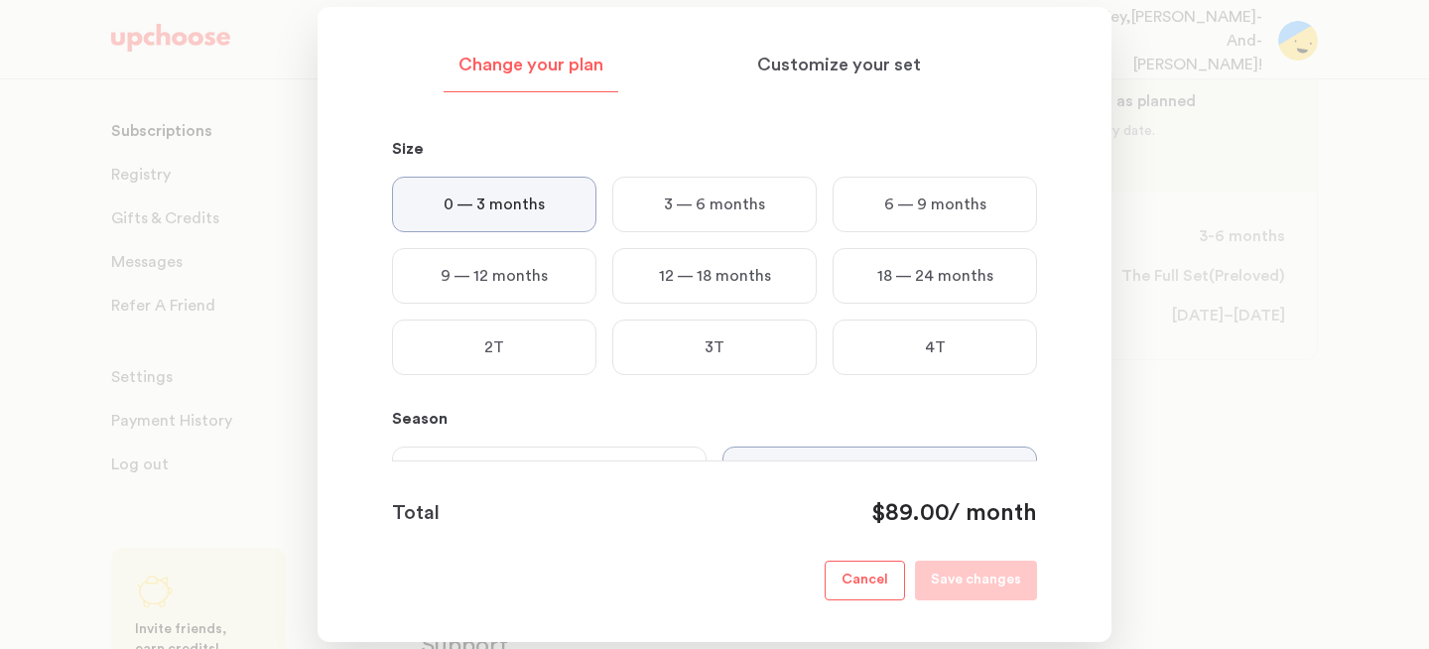
scroll to position [0, 0]
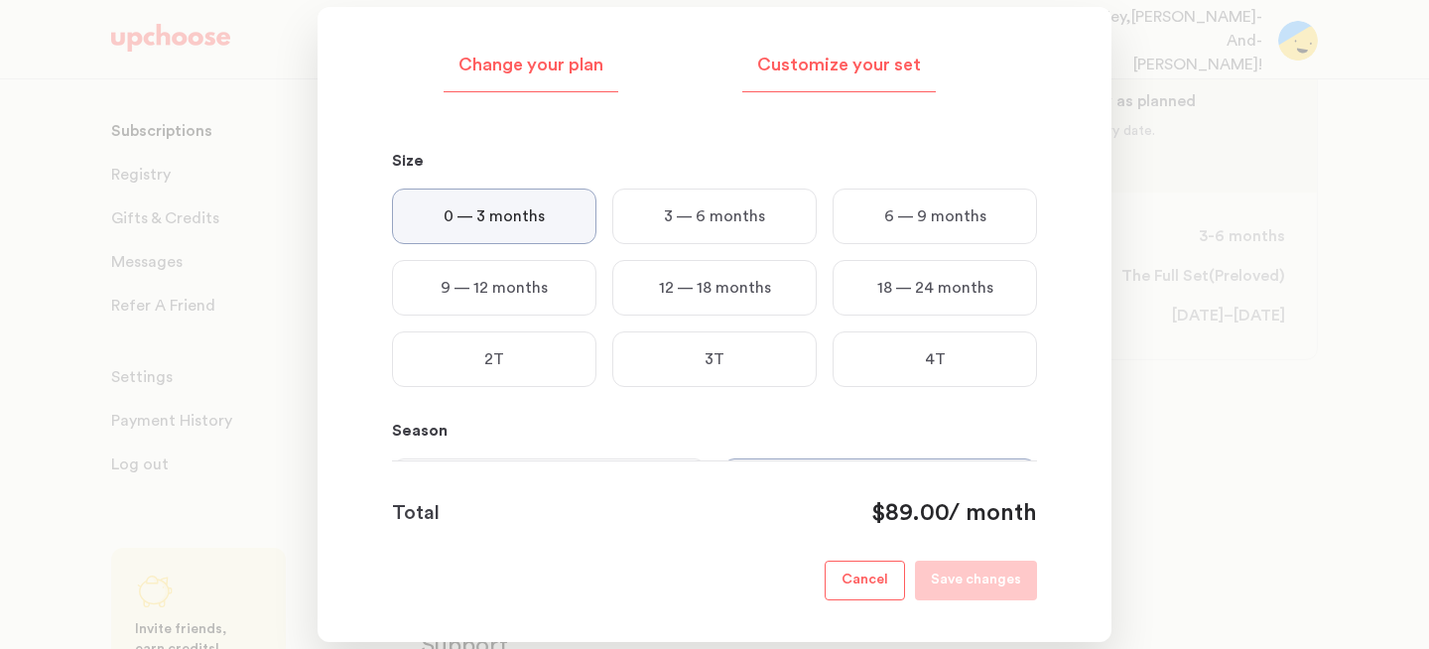
click at [824, 62] on p "Customize your set" at bounding box center [839, 66] width 164 height 24
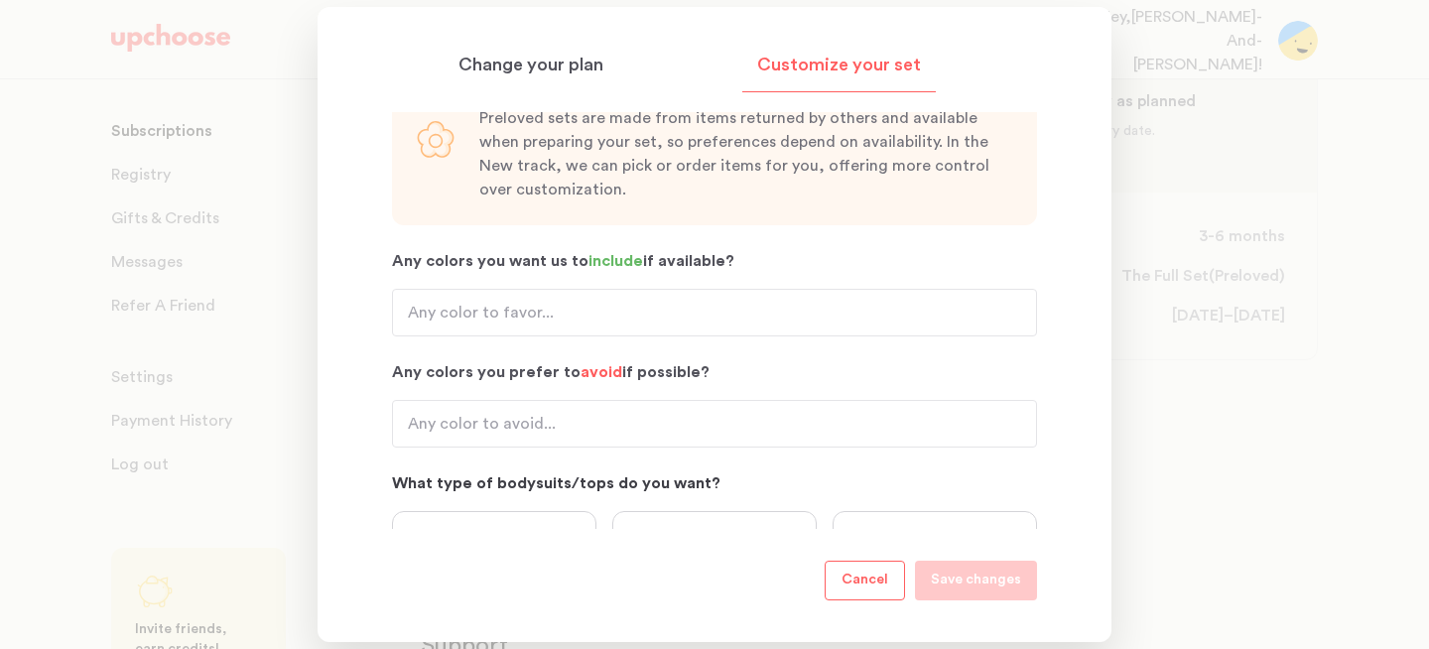
scroll to position [90, 0]
click at [679, 312] on input "Any colors you want us to include if available?" at bounding box center [714, 316] width 645 height 48
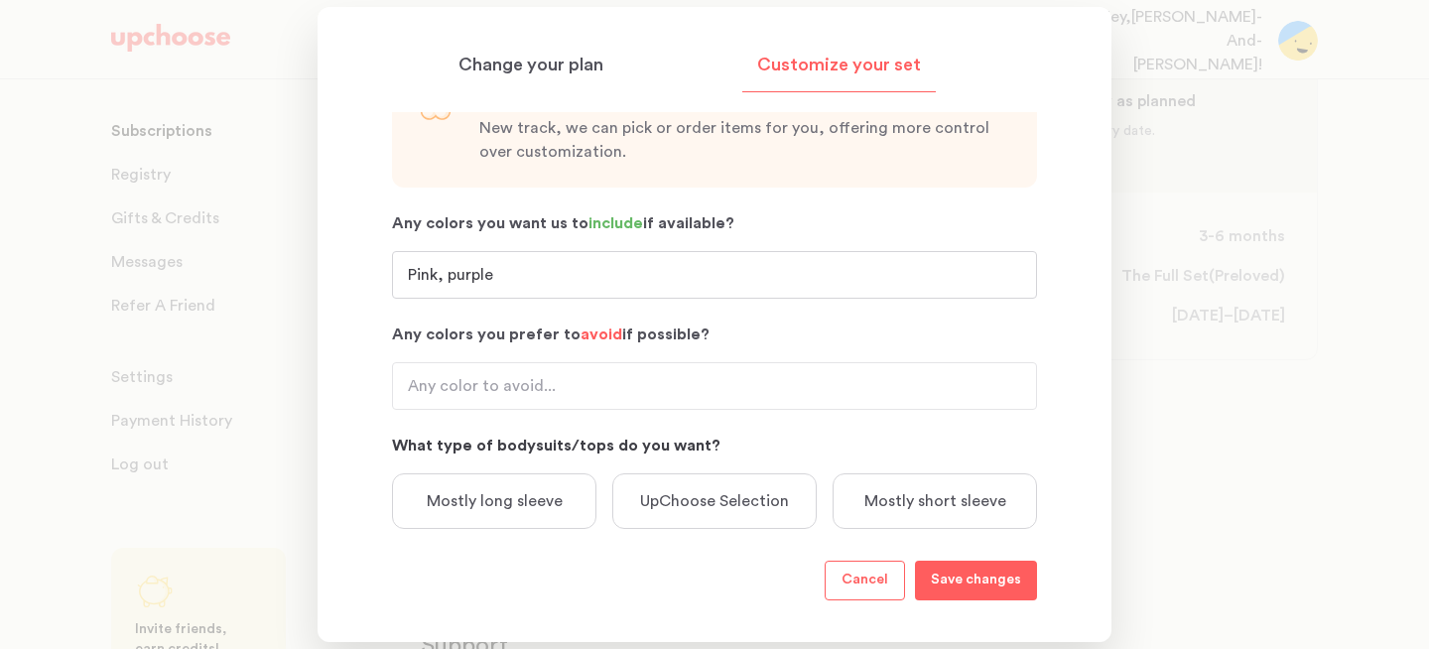
scroll to position [142, 0]
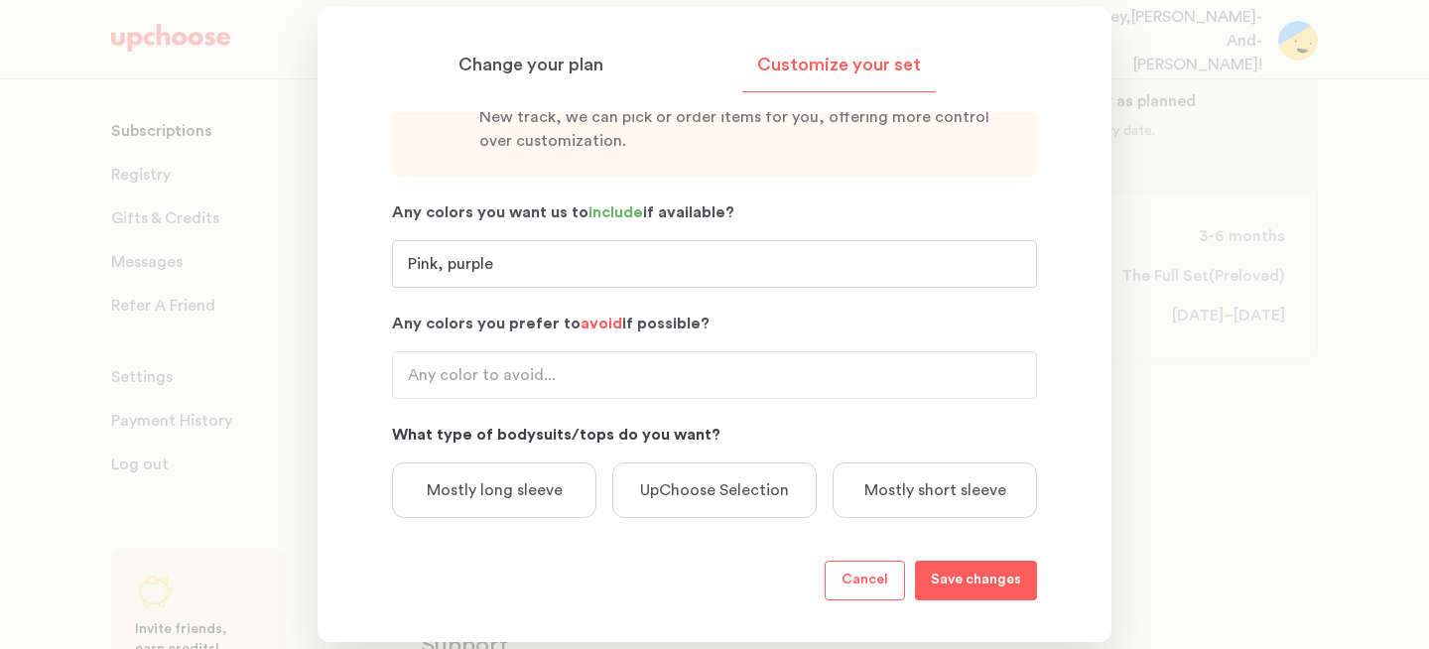
type input "Pink, purple"
click at [653, 374] on input "Any colors you prefer to avoid if possible?" at bounding box center [714, 375] width 645 height 48
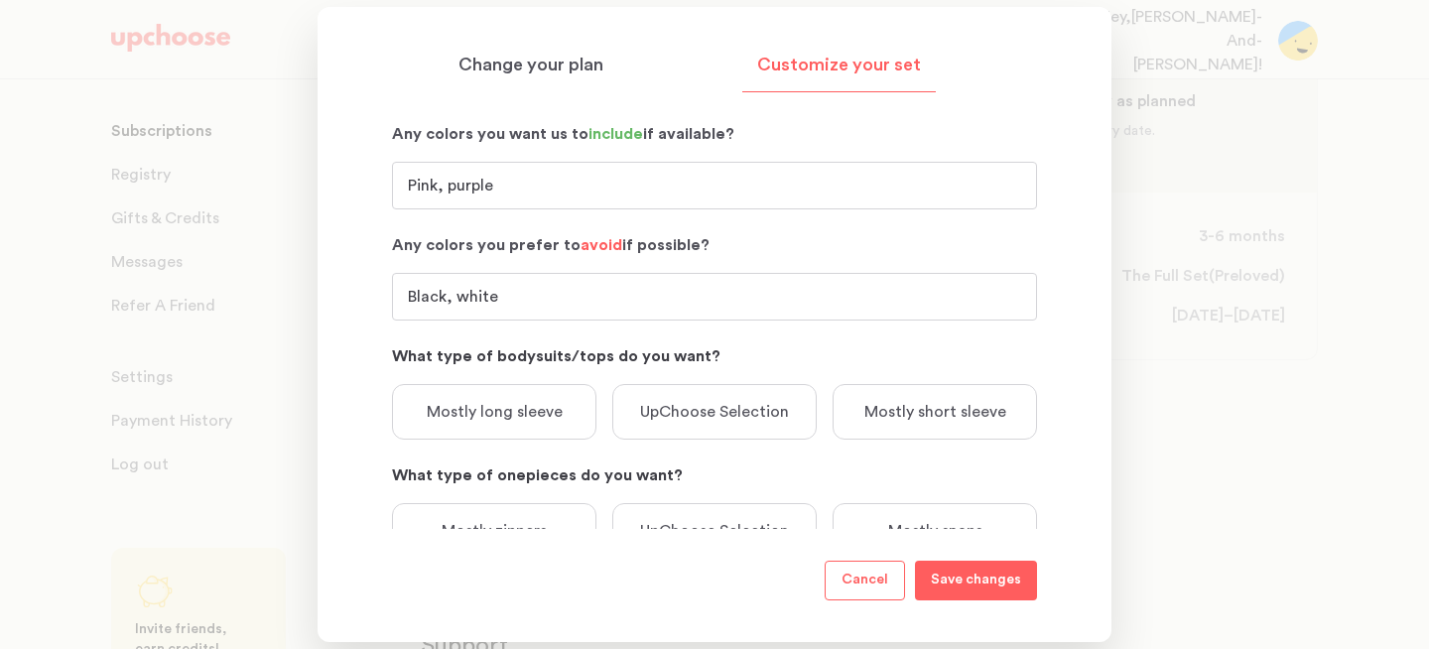
scroll to position [221, 0]
type input "Black, white"
click at [524, 412] on p "Mostly long sleeve" at bounding box center [495, 411] width 136 height 24
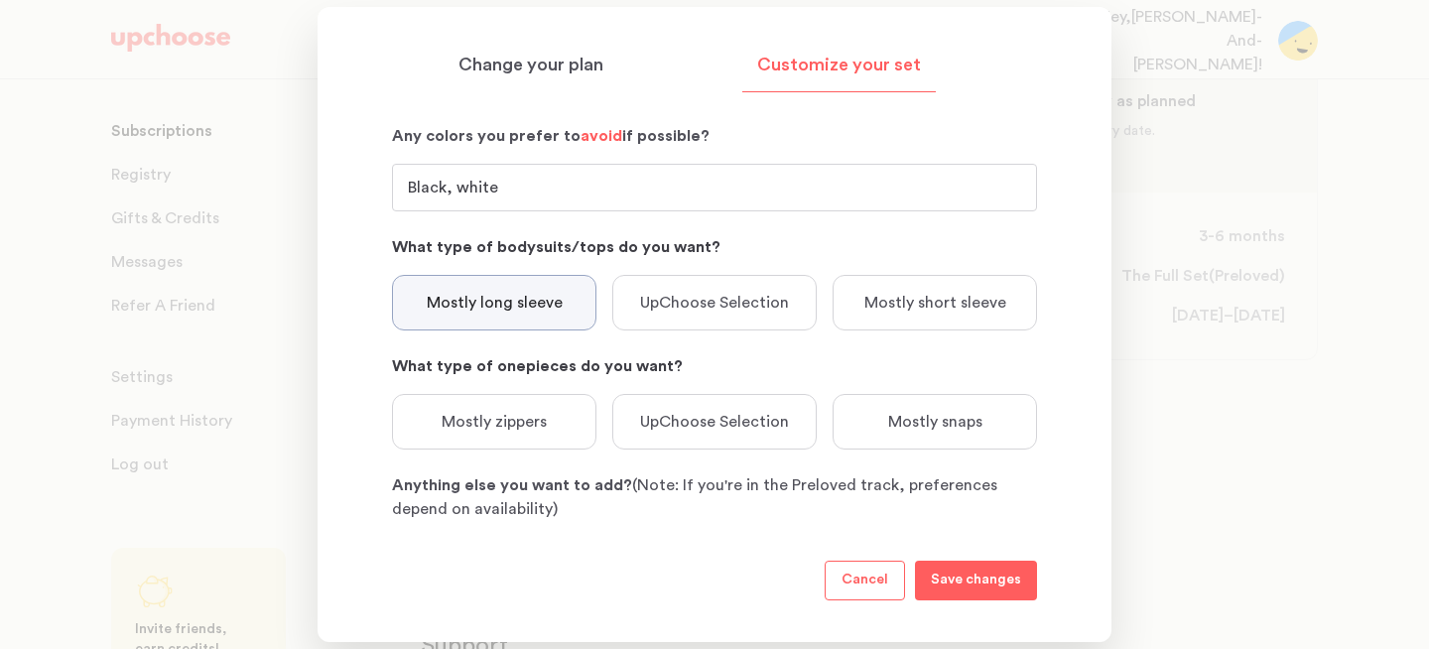
scroll to position [330, 0]
click at [690, 435] on div "UpChoose Selection" at bounding box center [714, 421] width 204 height 56
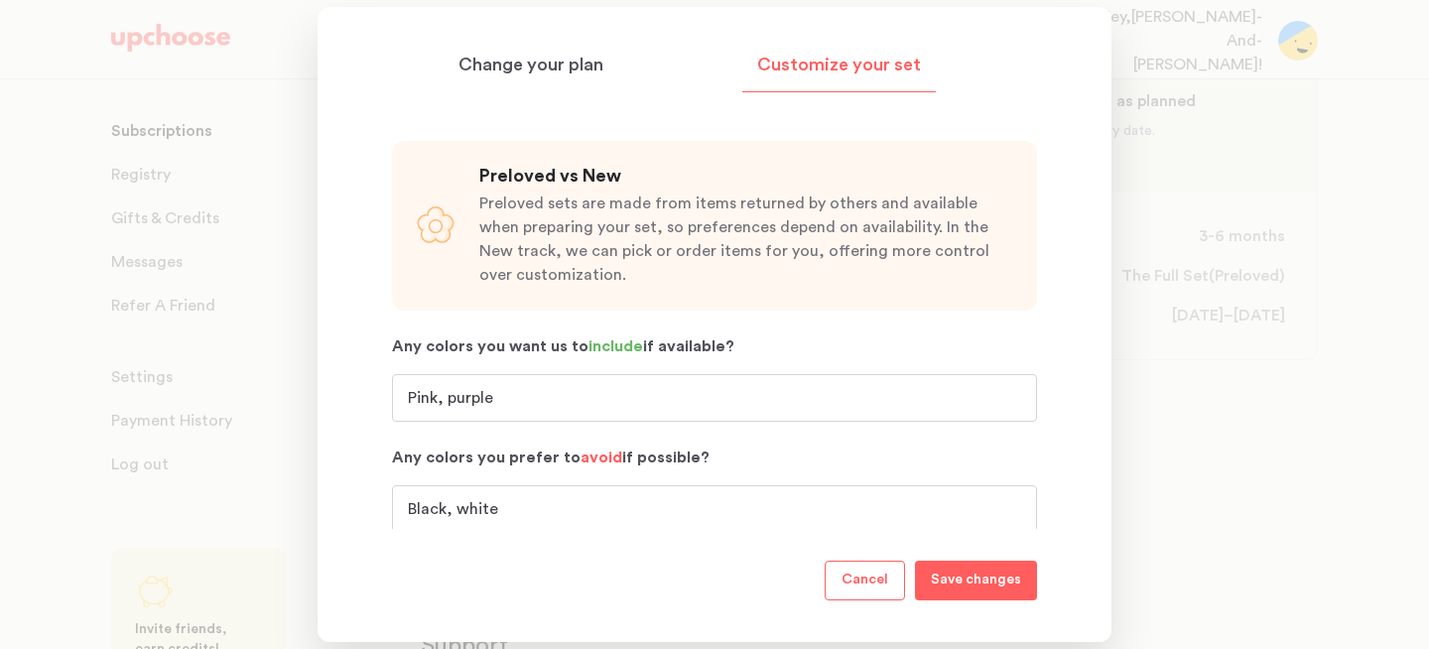
scroll to position [7, 0]
click at [974, 570] on p "Save changes" at bounding box center [976, 580] width 90 height 24
click at [565, 65] on p "Change your plan" at bounding box center [530, 66] width 145 height 24
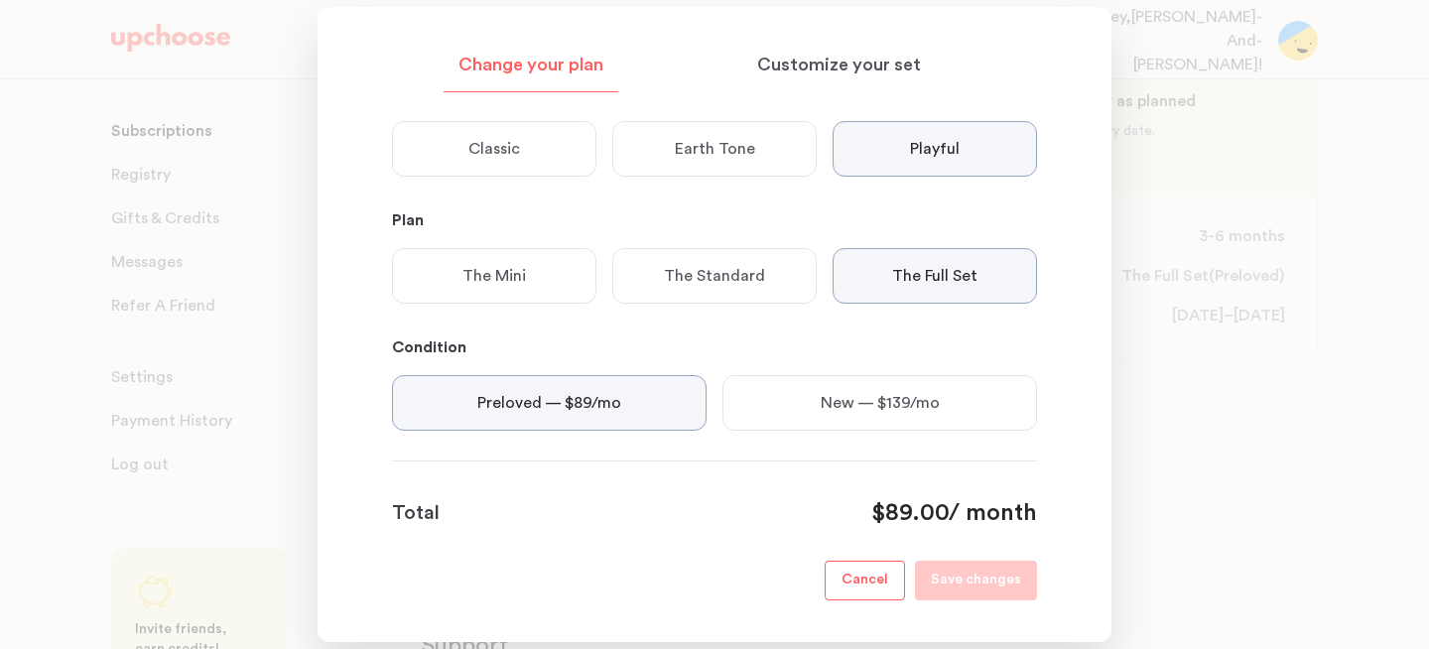
scroll to position [491, 0]
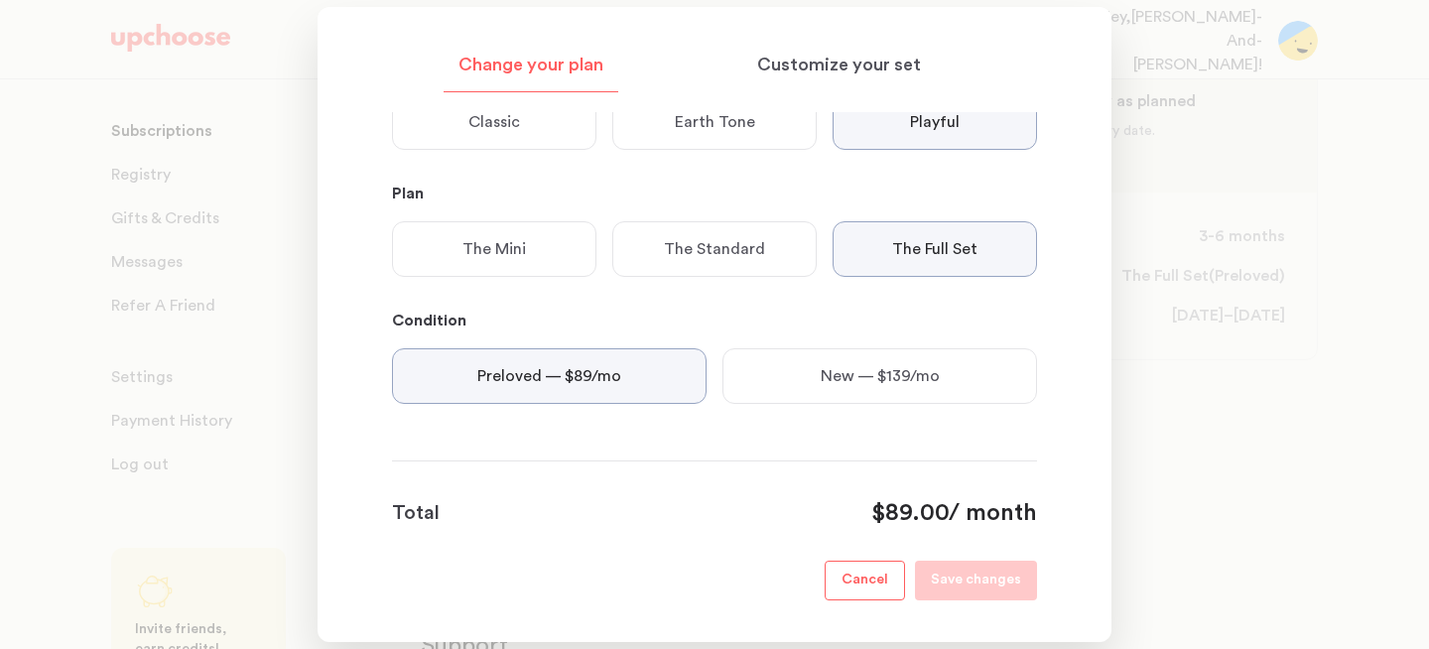
click at [822, 373] on p "New — $139/mo" at bounding box center [879, 376] width 119 height 24
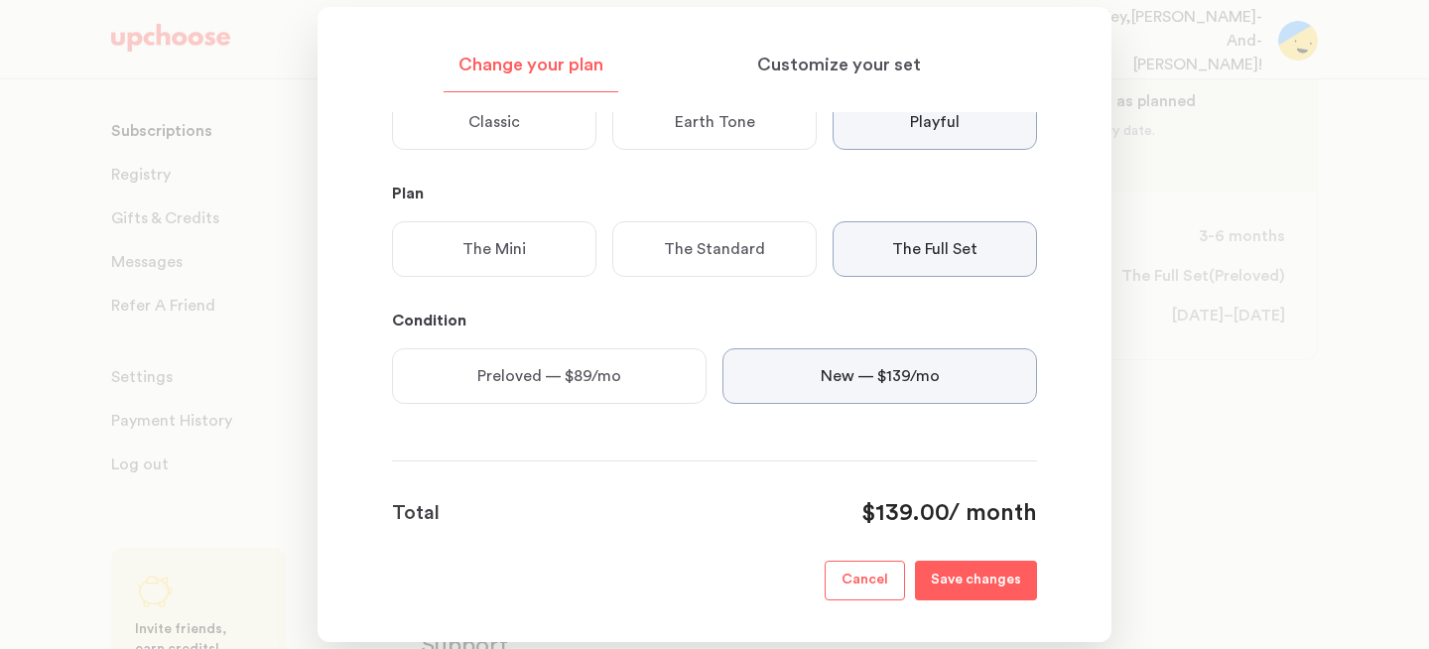
click at [955, 591] on p "Save changes" at bounding box center [976, 580] width 90 height 24
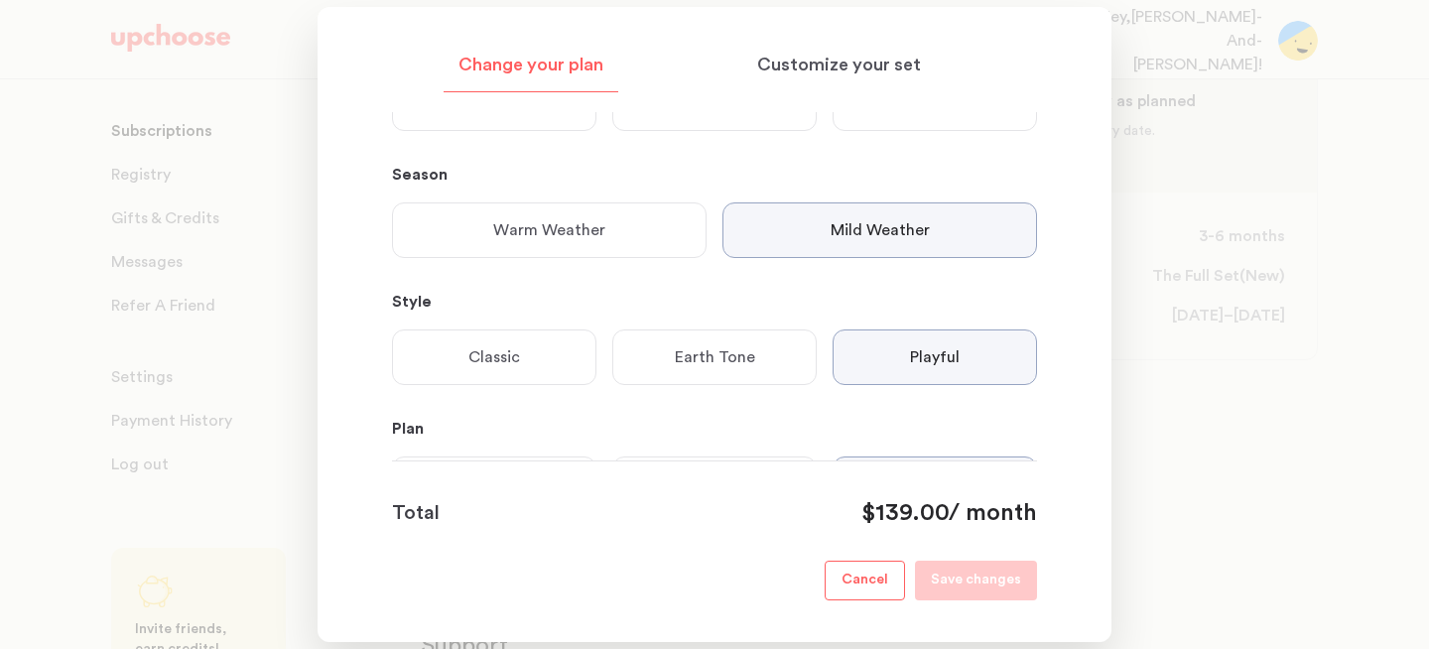
scroll to position [173, 0]
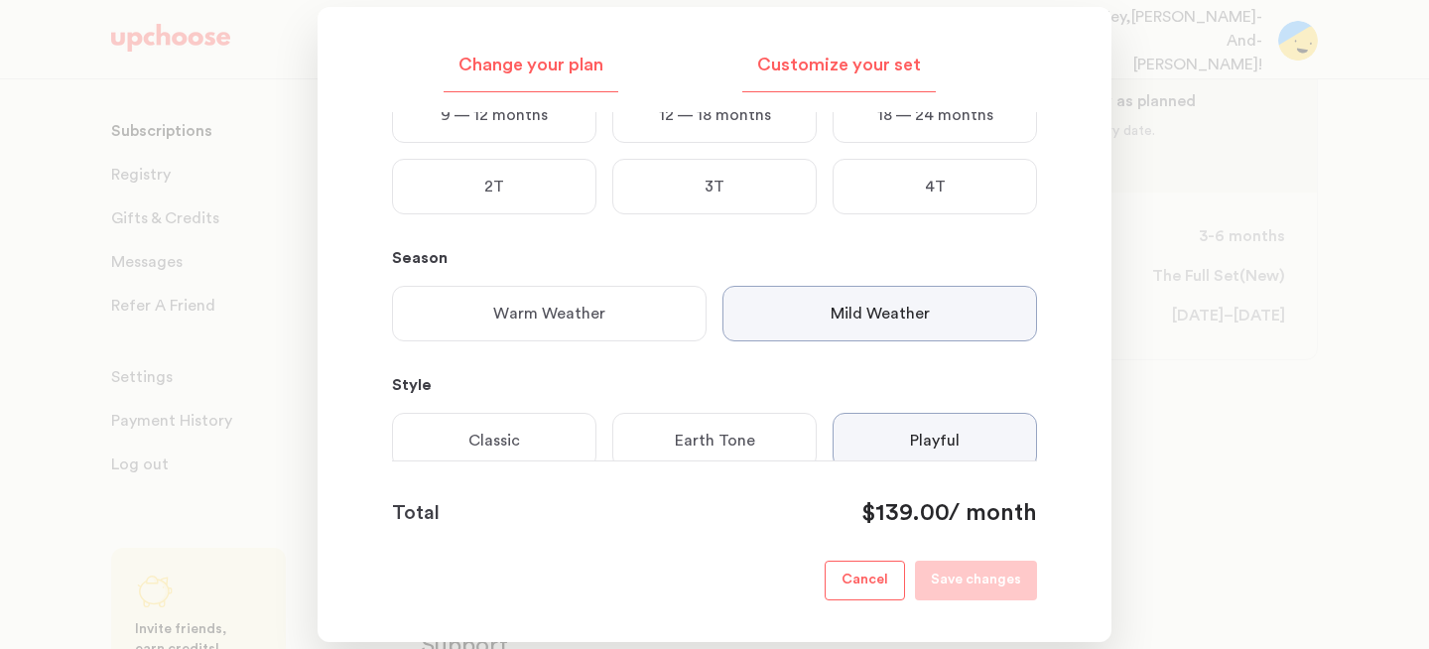
click at [838, 66] on p "Customize your set" at bounding box center [839, 66] width 164 height 24
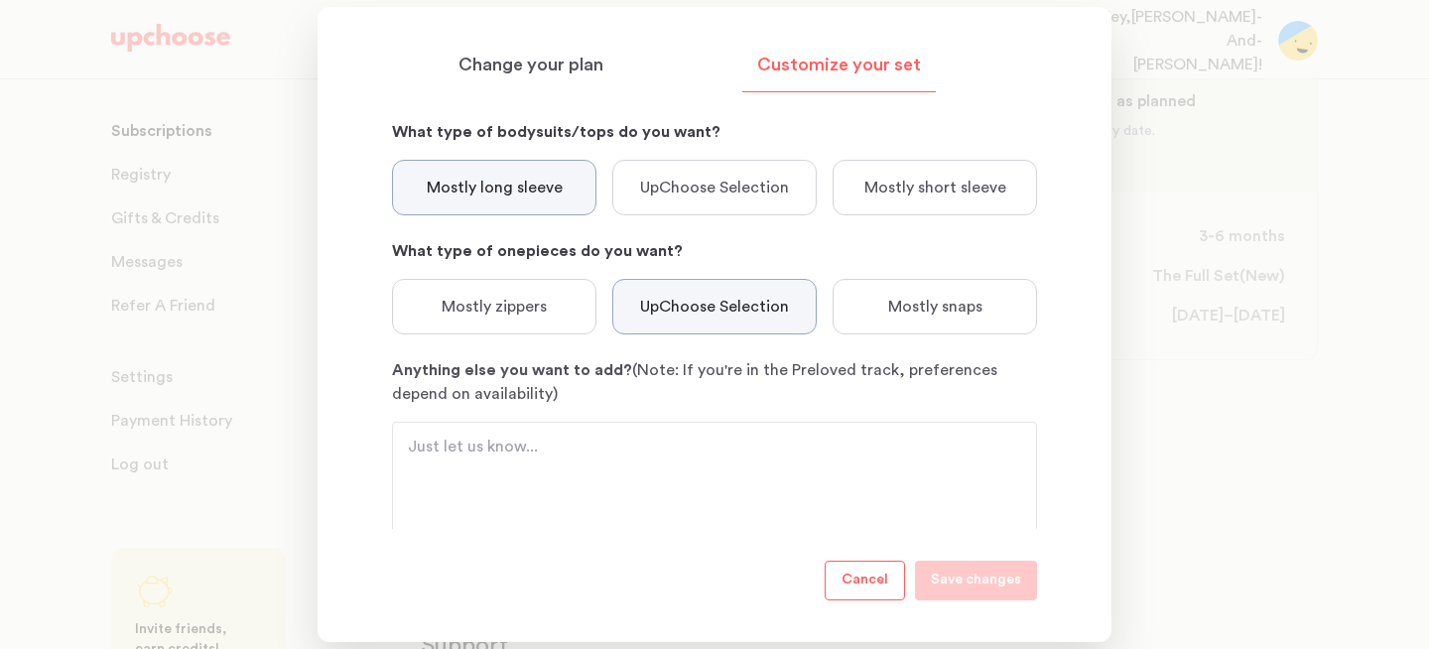
scroll to position [490, 0]
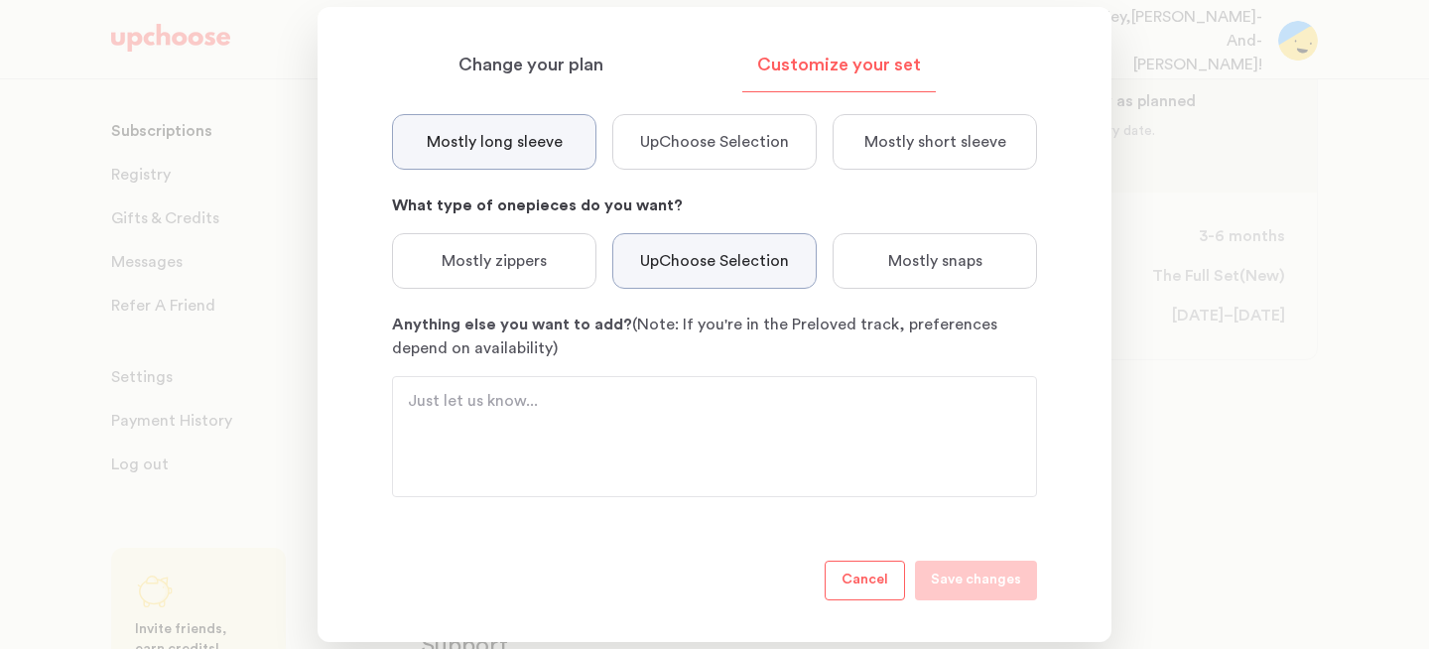
click at [859, 584] on p "Cancel" at bounding box center [864, 580] width 47 height 24
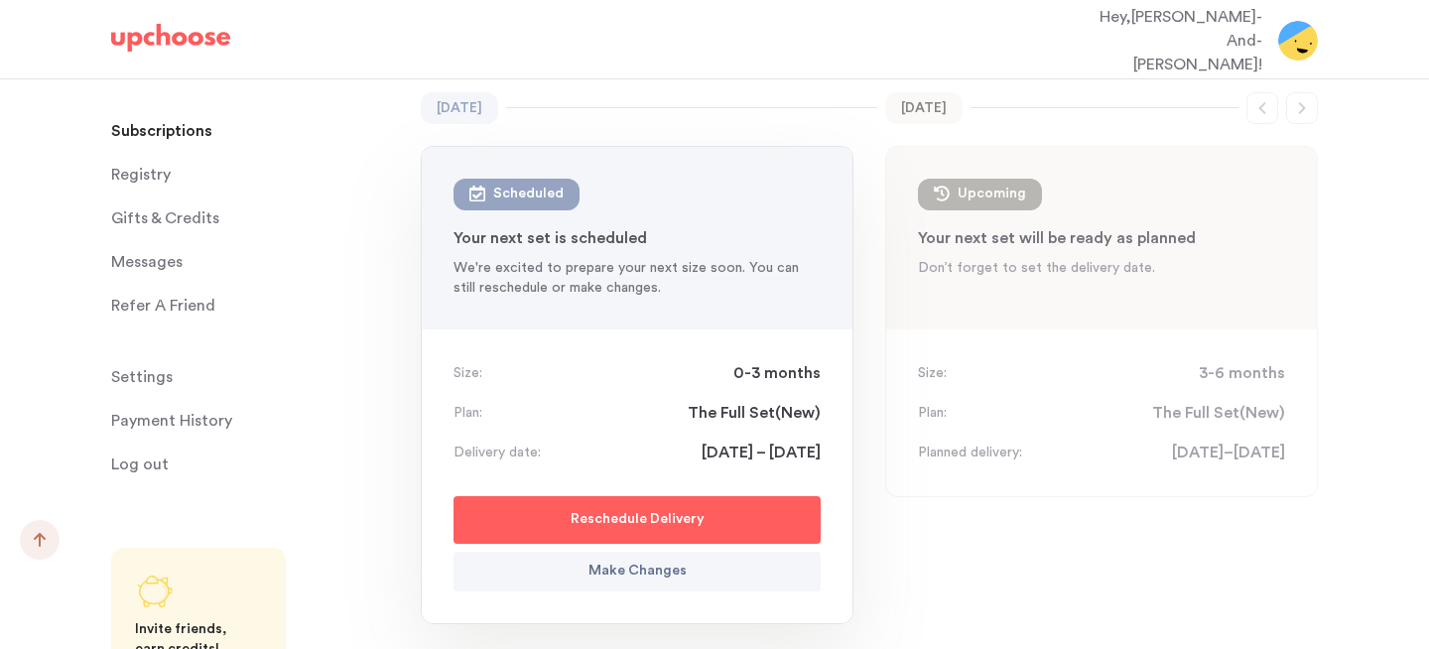
scroll to position [0, 0]
